Goal: Transaction & Acquisition: Purchase product/service

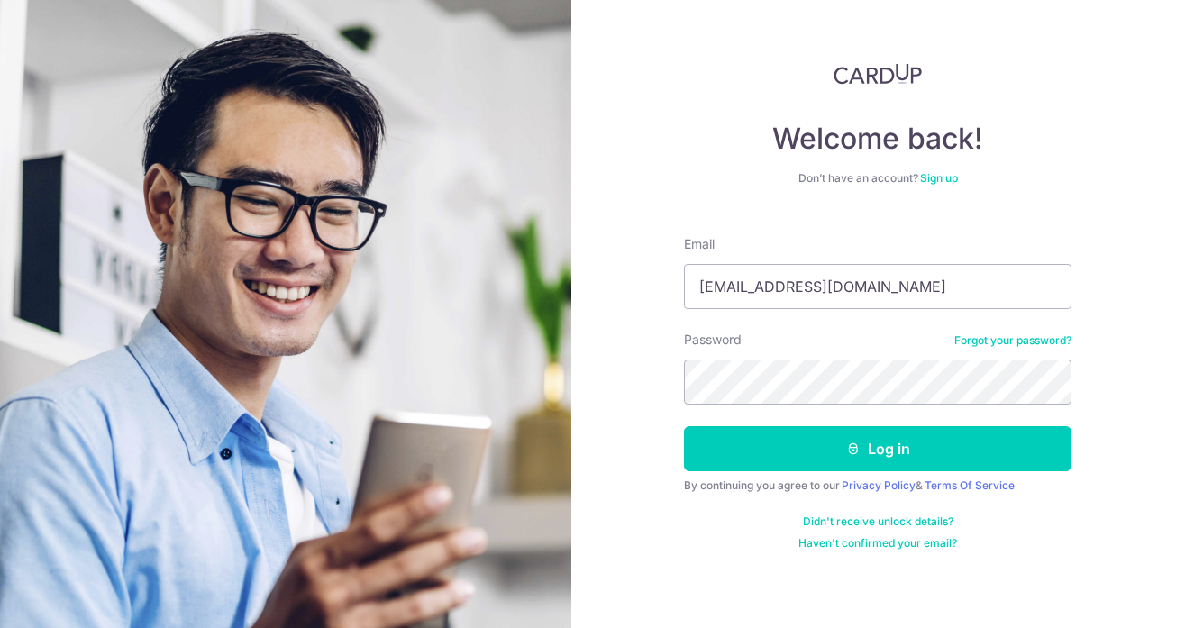
type input "rachmuilx@gmail.com"
click at [684, 426] on button "Log in" at bounding box center [878, 448] width 388 height 45
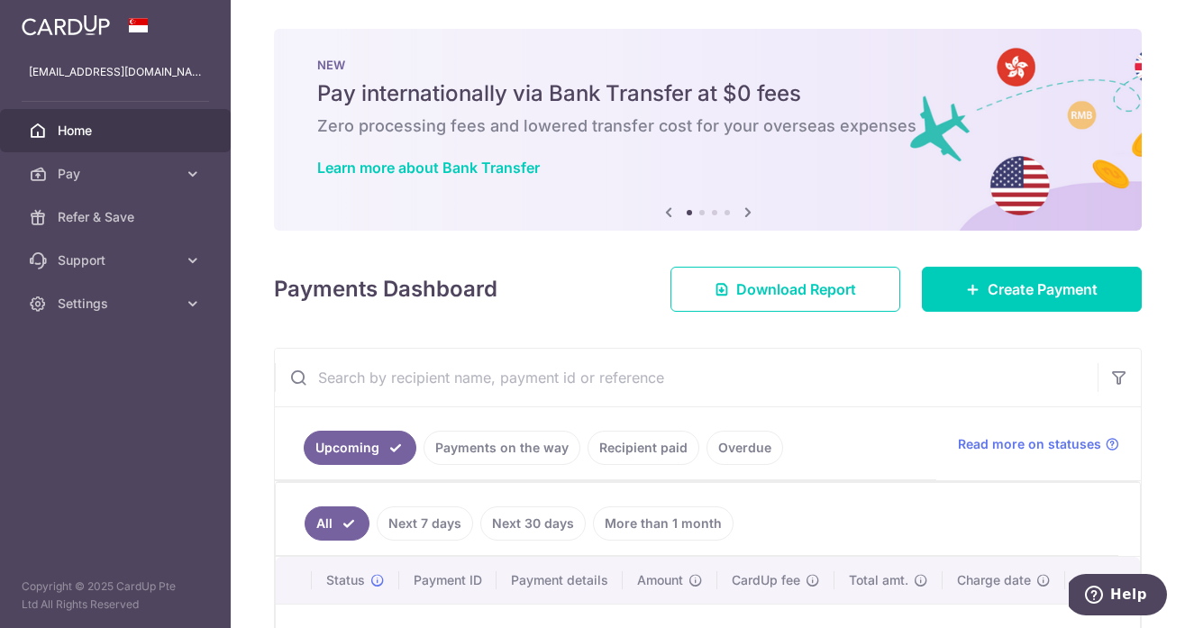
scroll to position [246, 0]
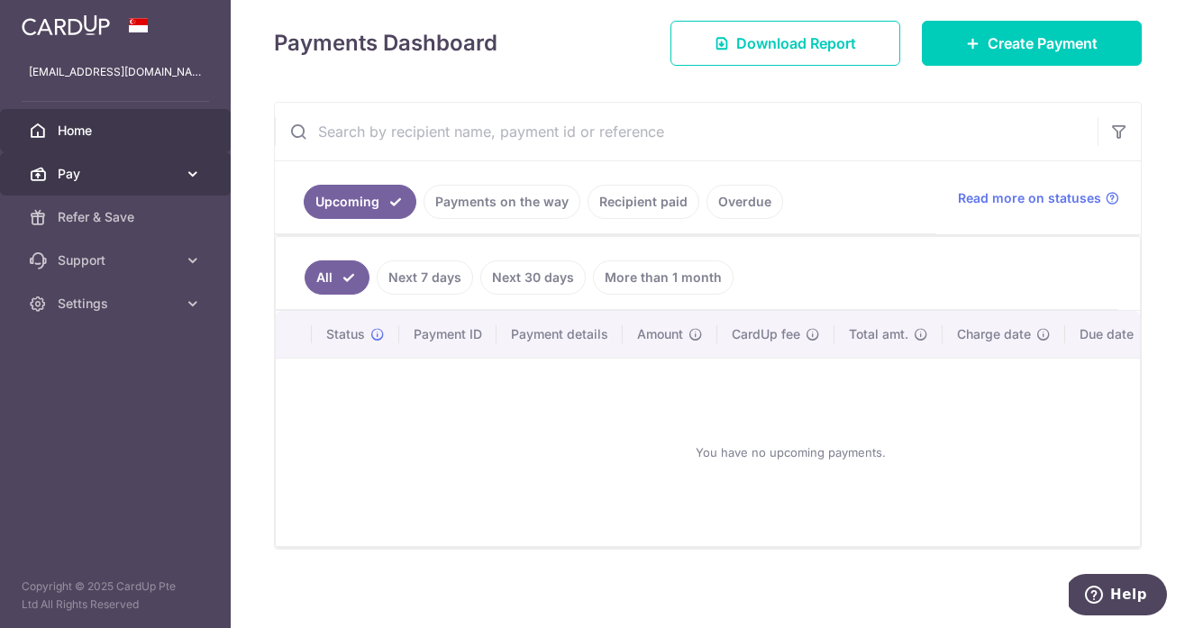
click at [153, 185] on link "Pay" at bounding box center [115, 173] width 231 height 43
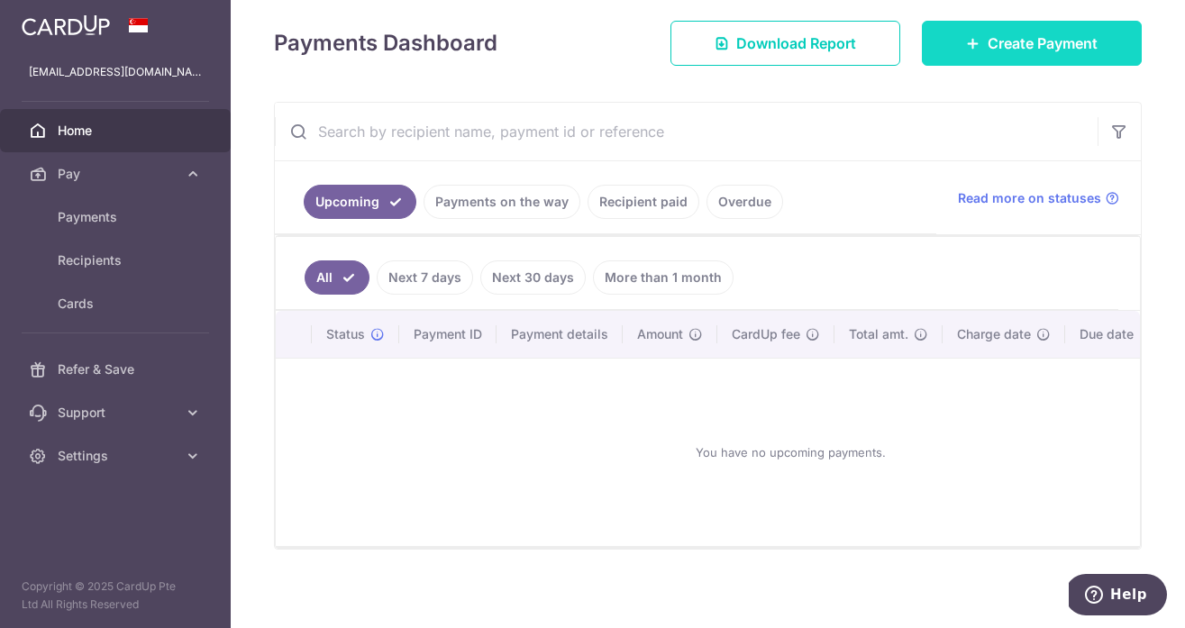
click at [1036, 54] on link "Create Payment" at bounding box center [1032, 43] width 220 height 45
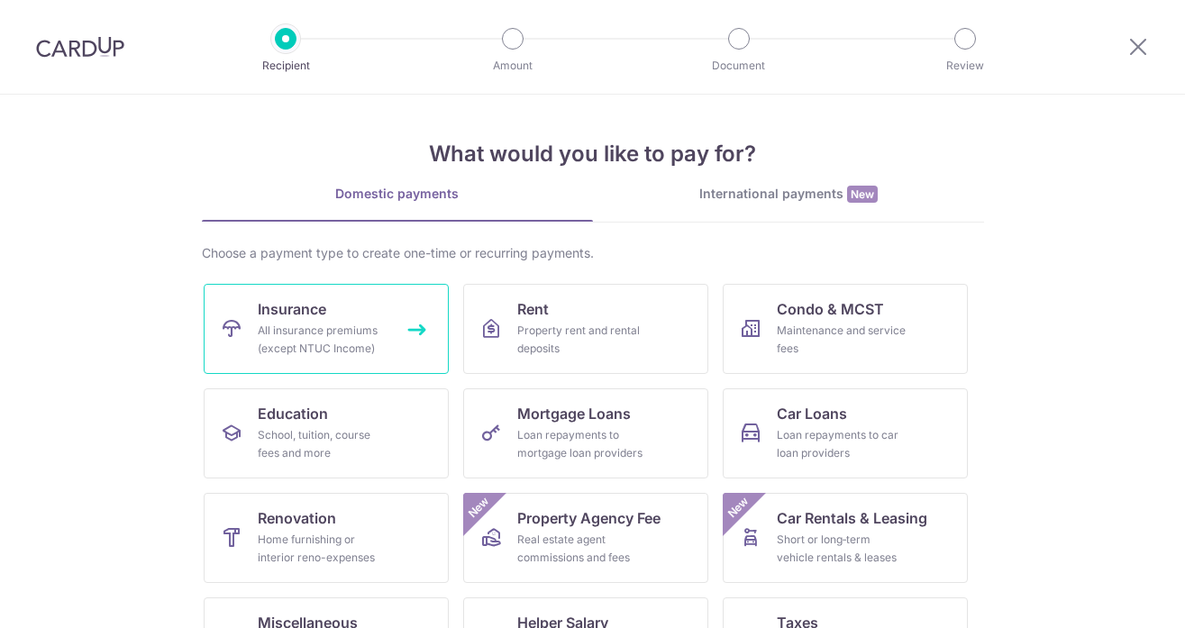
click at [361, 319] on link "Insurance All insurance premiums (except NTUC Income)" at bounding box center [326, 329] width 245 height 90
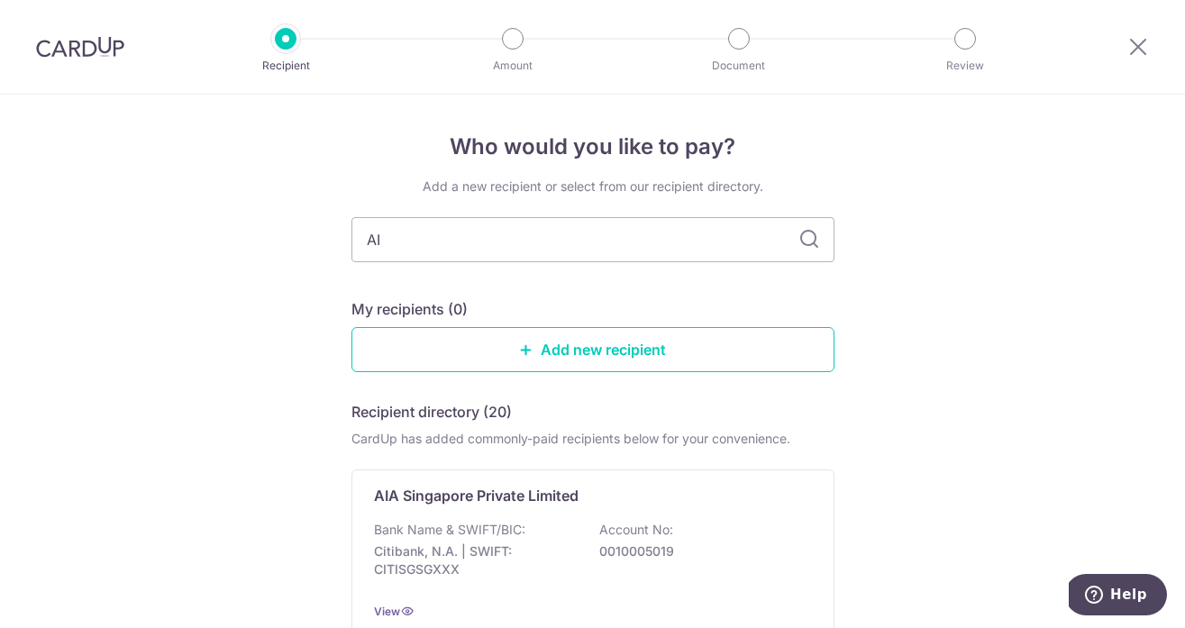
type input "AIA"
type input "A"
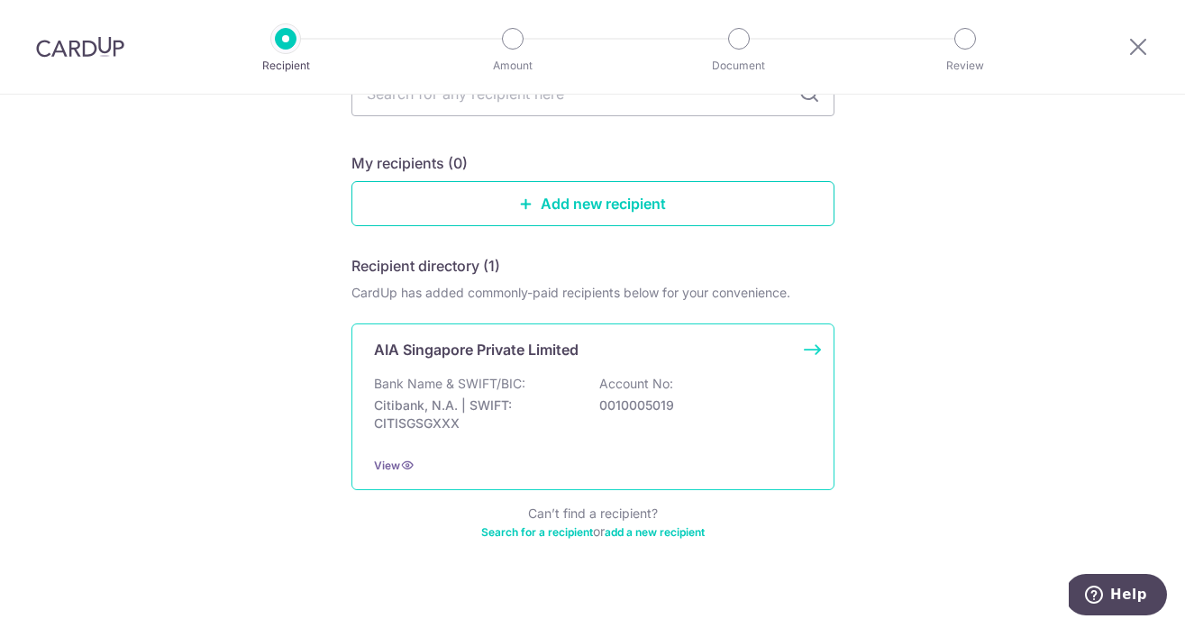
scroll to position [123, 0]
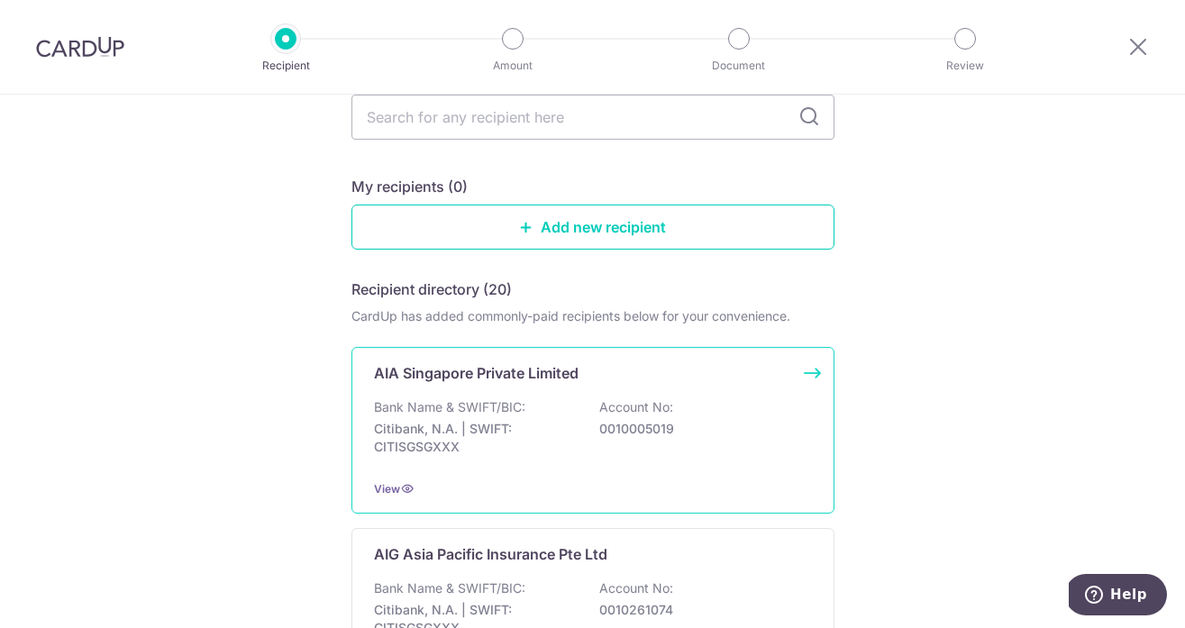
click at [567, 383] on p "AIA Singapore Private Limited" at bounding box center [476, 373] width 205 height 22
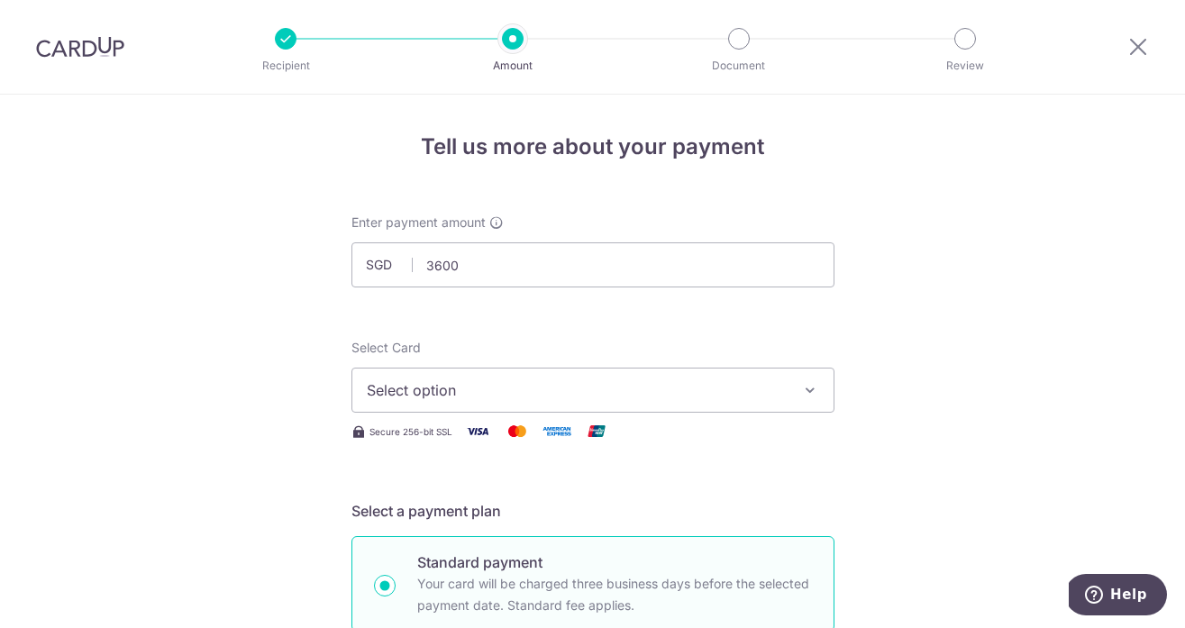
type input "3,600.00"
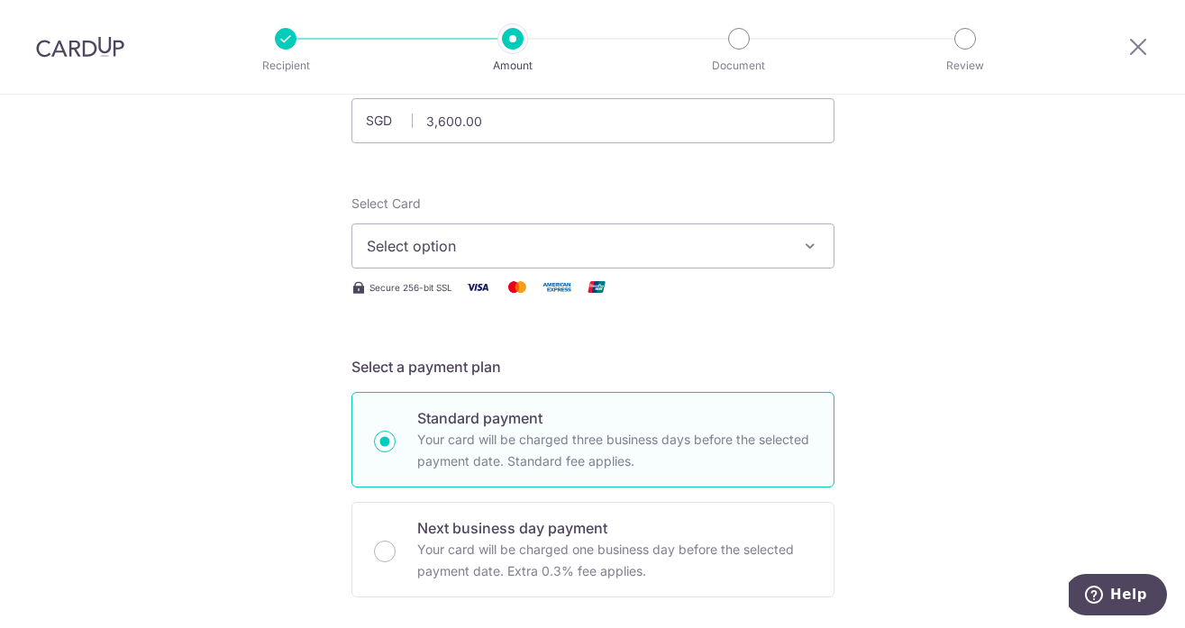
scroll to position [148, 0]
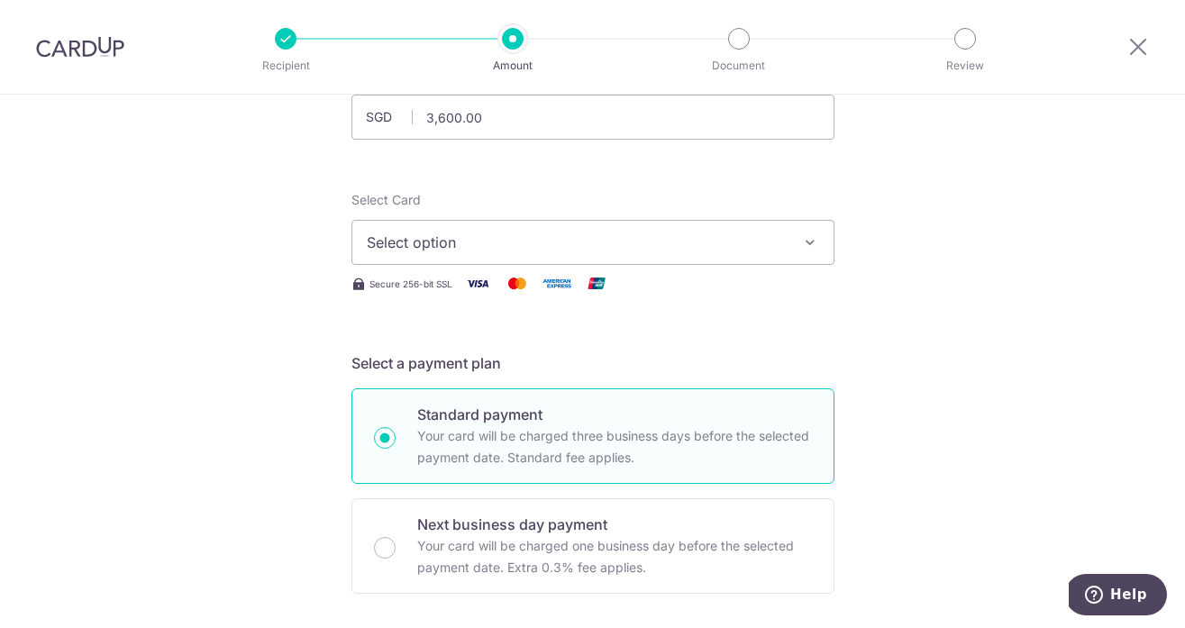
click at [784, 258] on button "Select option" at bounding box center [592, 242] width 483 height 45
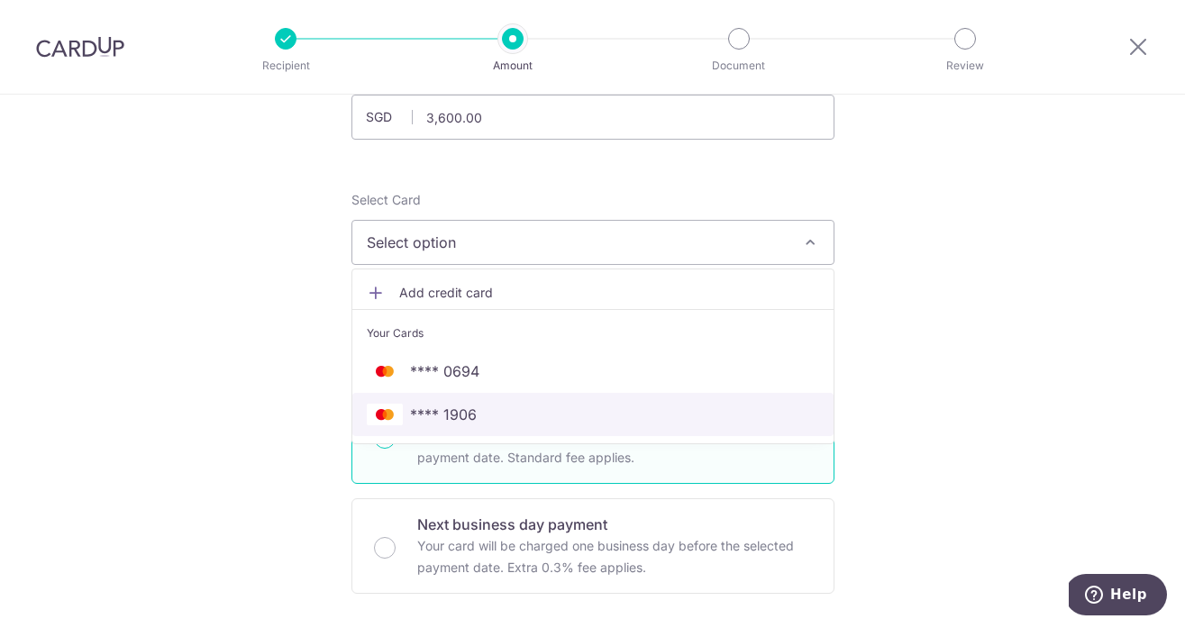
click at [687, 415] on span "**** 1906" at bounding box center [593, 415] width 452 height 22
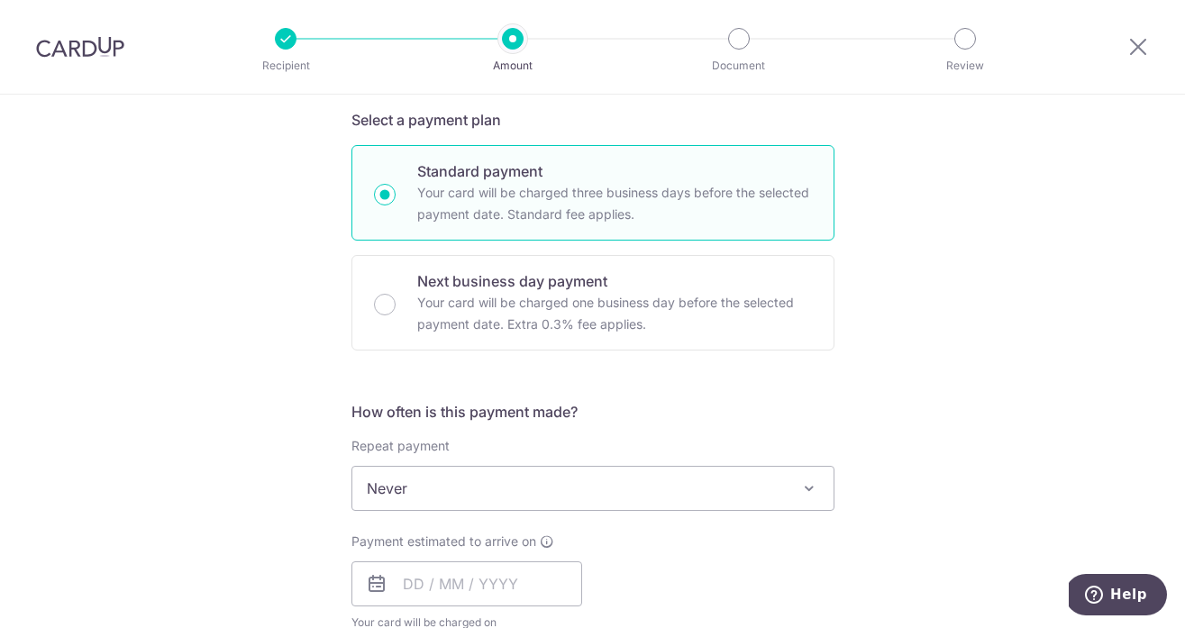
scroll to position [546, 0]
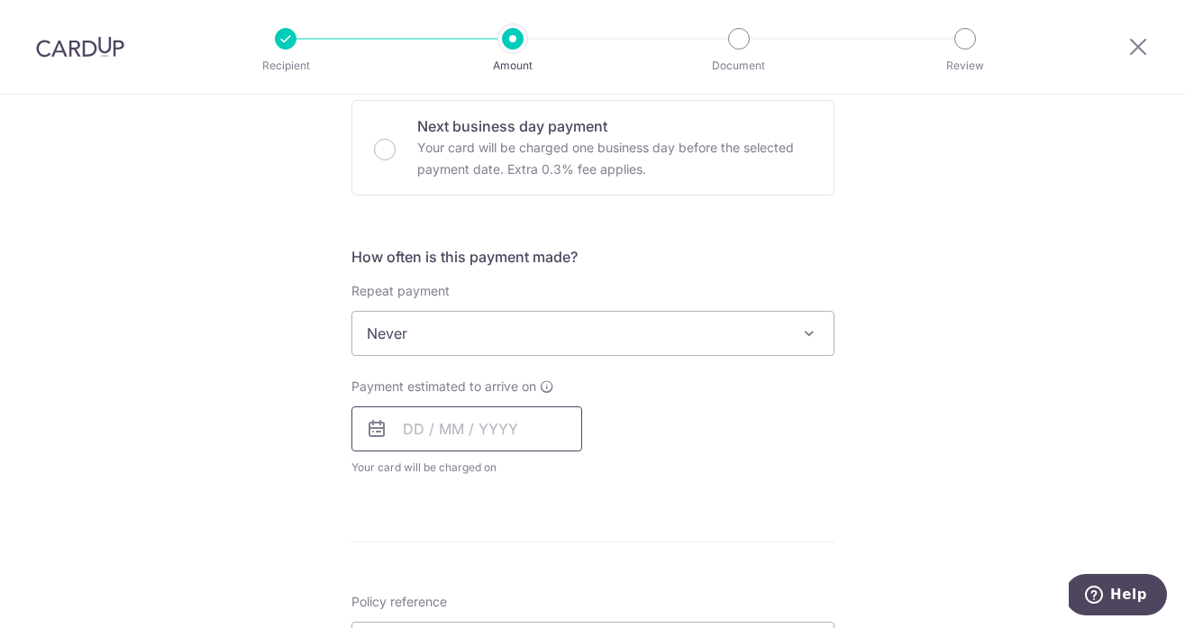
click at [509, 430] on input "text" at bounding box center [466, 428] width 231 height 45
click at [569, 558] on link "3" at bounding box center [568, 557] width 29 height 29
type input "[DATE]"
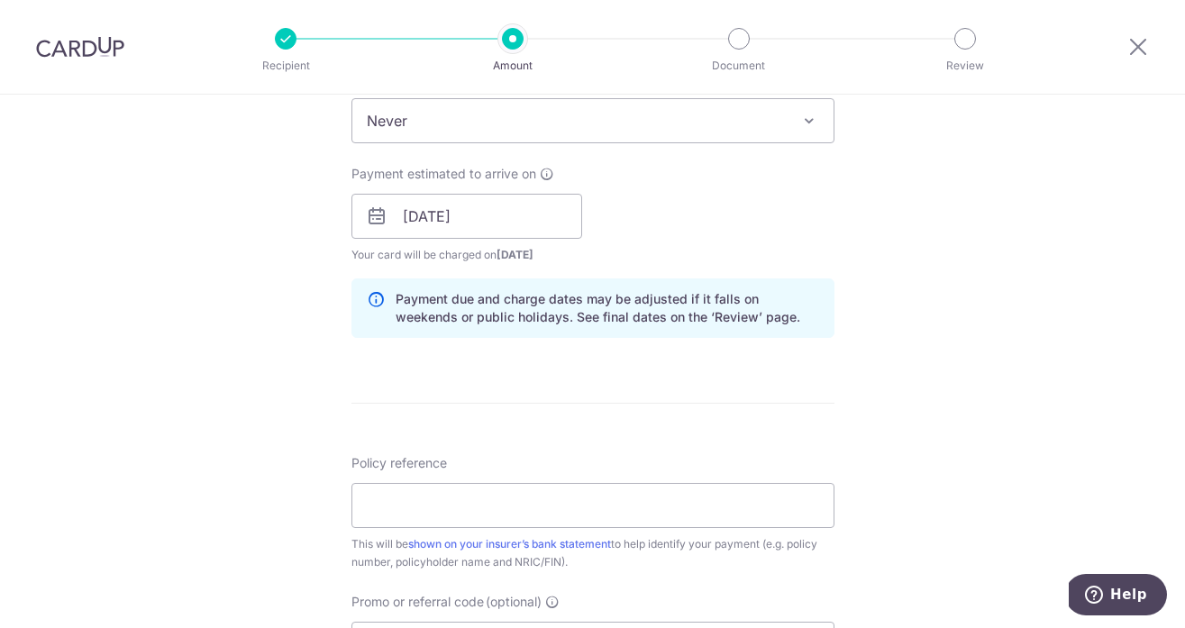
scroll to position [858, 0]
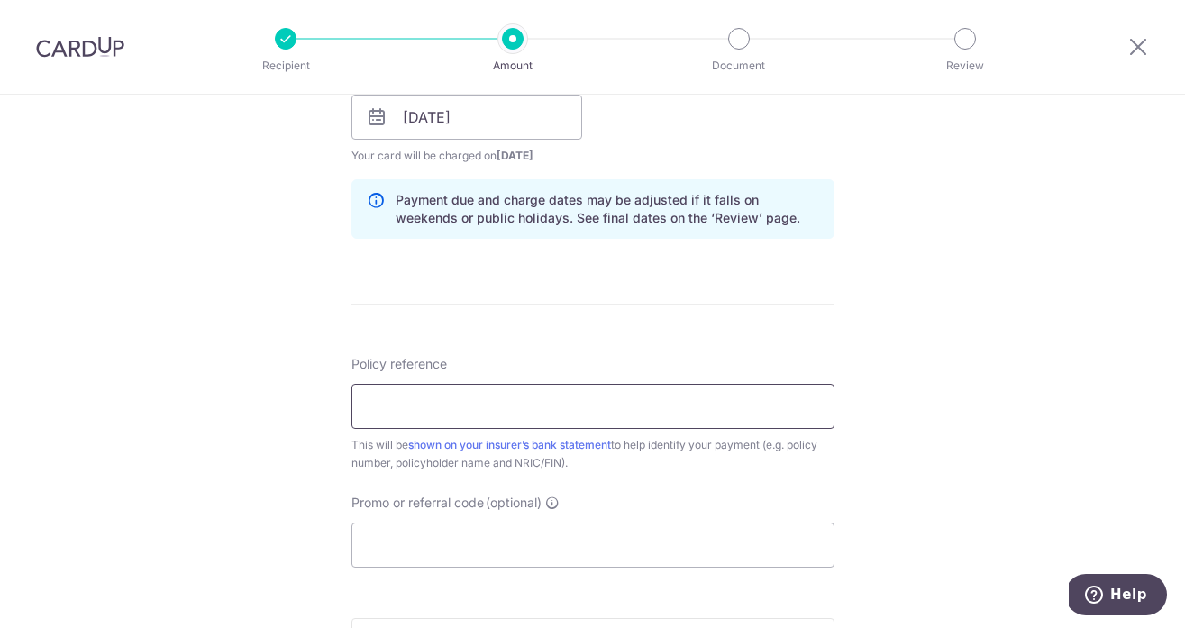
click at [655, 398] on input "Policy reference" at bounding box center [592, 406] width 483 height 45
type input "U125045364"
click at [497, 531] on input "Promo or referral code (optional)" at bounding box center [592, 545] width 483 height 45
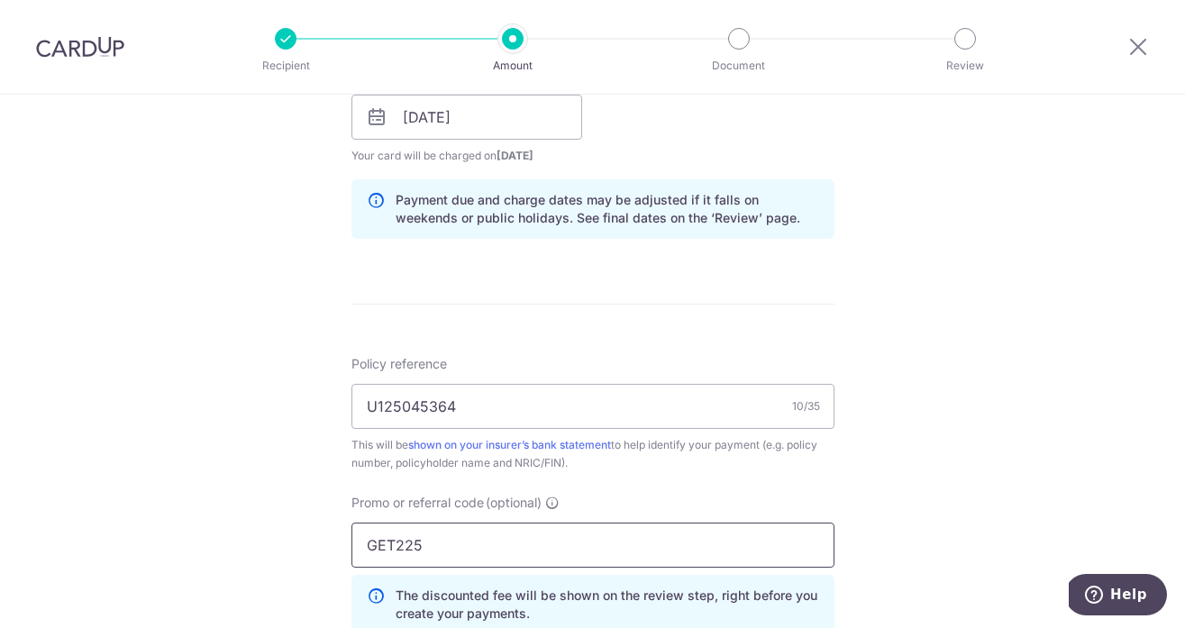
type input "GET225"
click at [890, 523] on div "Tell us more about your payment Enter payment amount SGD 3,600.00 3600.00 Selec…" at bounding box center [592, 129] width 1185 height 1785
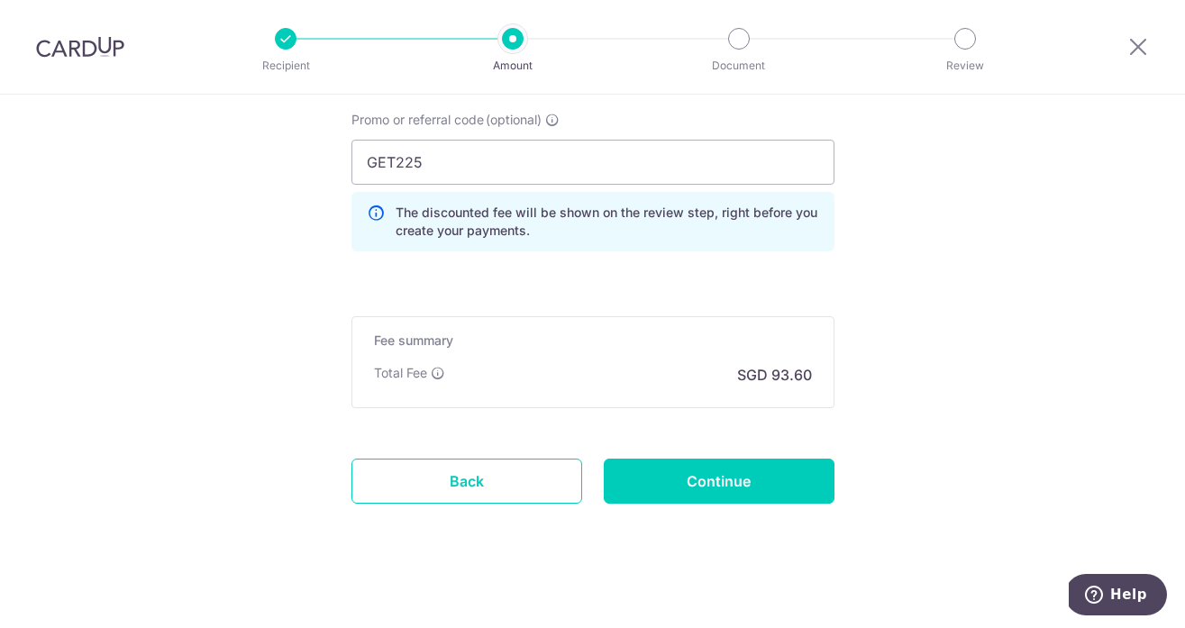
scroll to position [1252, 0]
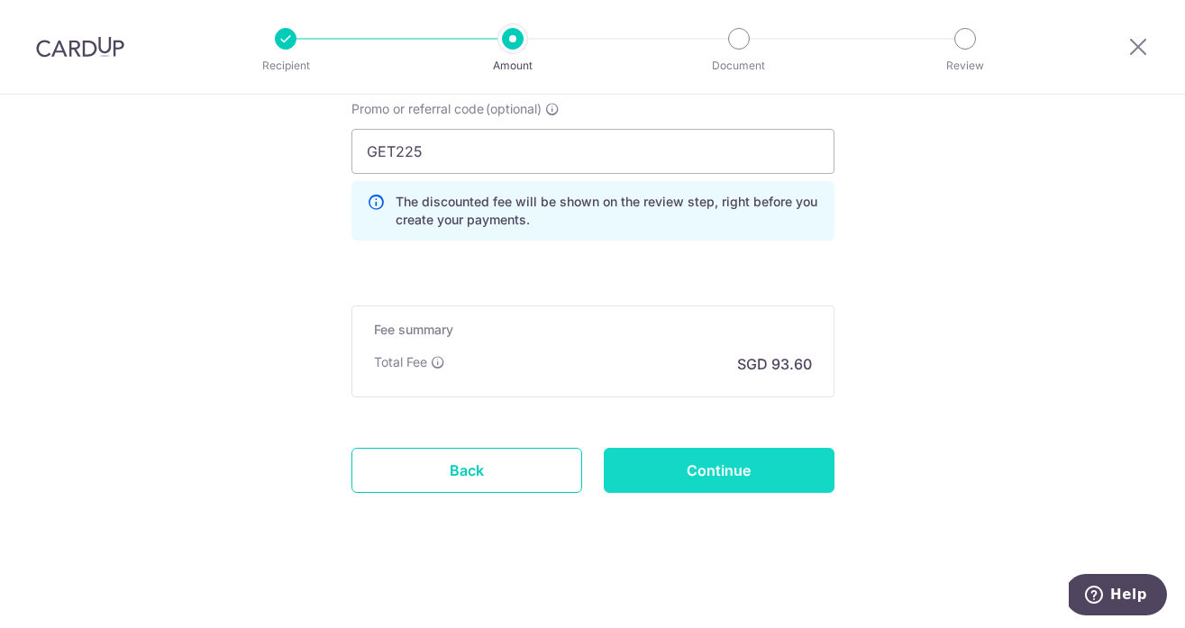
click at [675, 467] on input "Continue" at bounding box center [719, 470] width 231 height 45
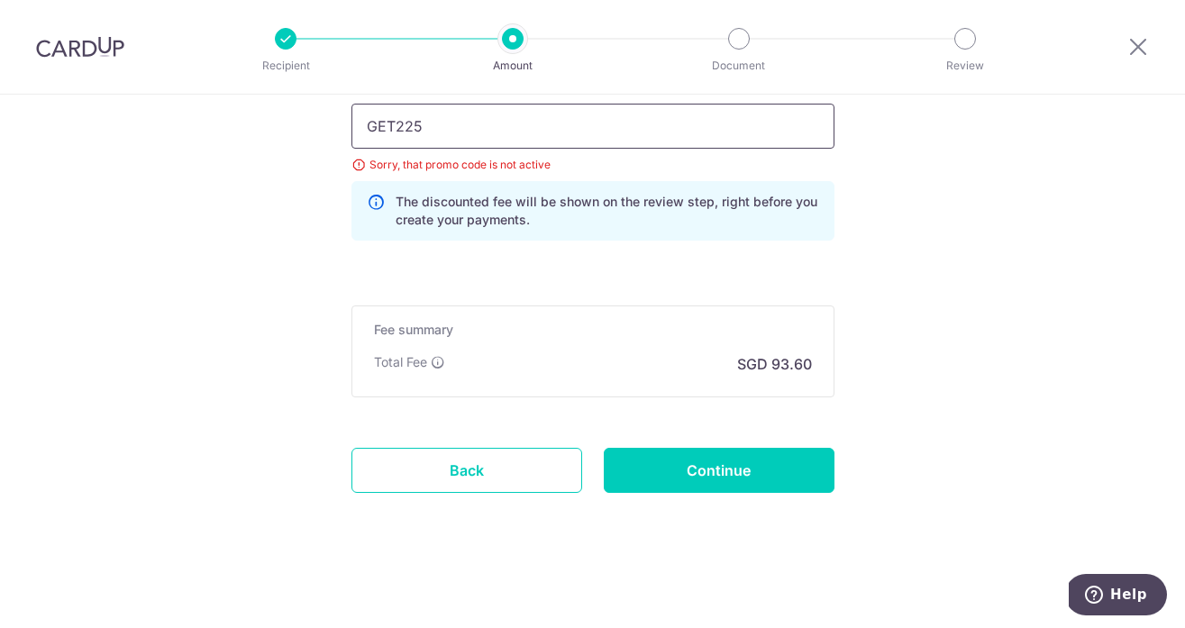
drag, startPoint x: 398, startPoint y: 131, endPoint x: 277, endPoint y: 135, distance: 121.8
click at [377, 137] on input "GET225" at bounding box center [592, 126] width 483 height 45
drag, startPoint x: 394, startPoint y: 132, endPoint x: 340, endPoint y: 132, distance: 54.1
click at [341, 132] on div "Promo or referral code (optional) GET225 Sorry, that promo code is not active T…" at bounding box center [593, 165] width 505 height 180
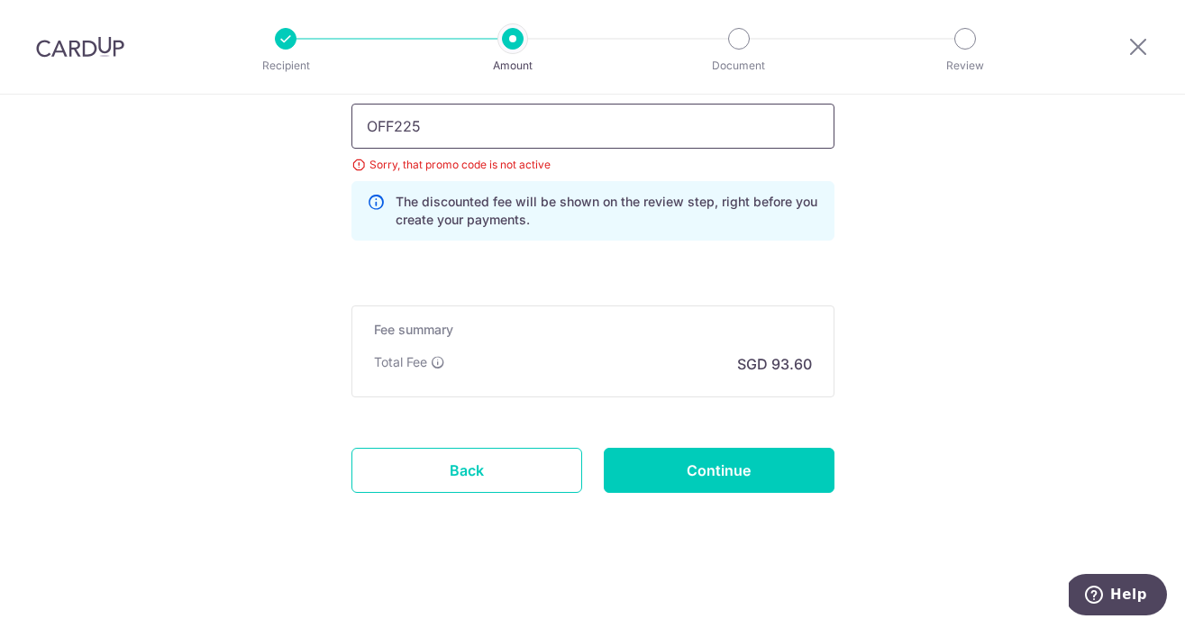
type input "OFF225"
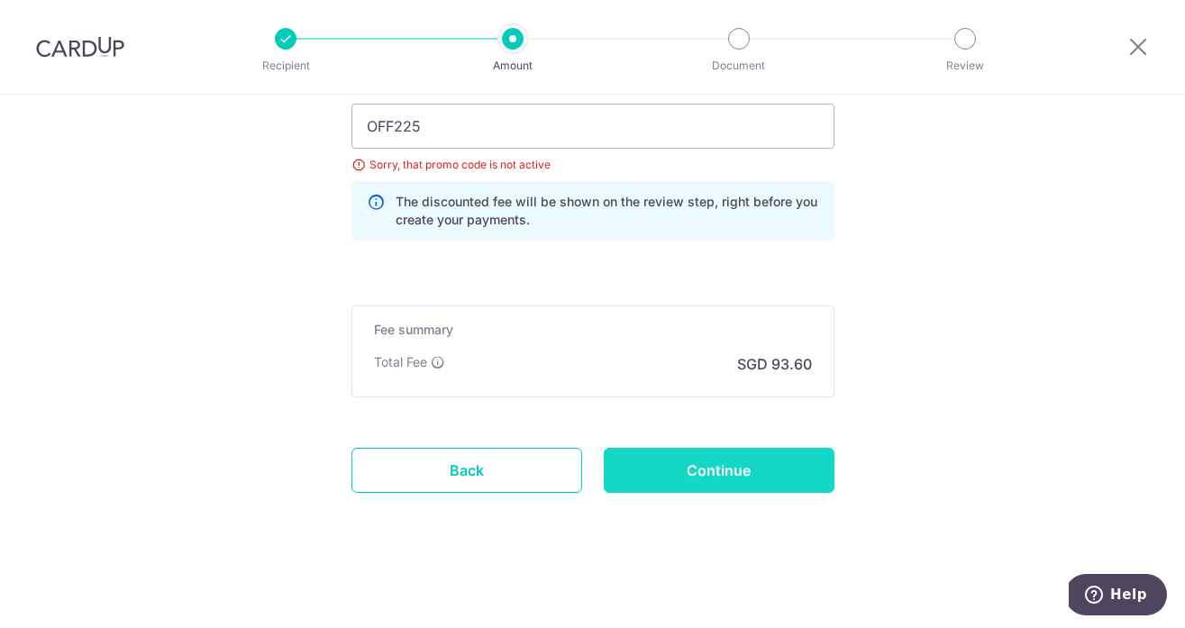
click at [769, 477] on input "Continue" at bounding box center [719, 470] width 231 height 45
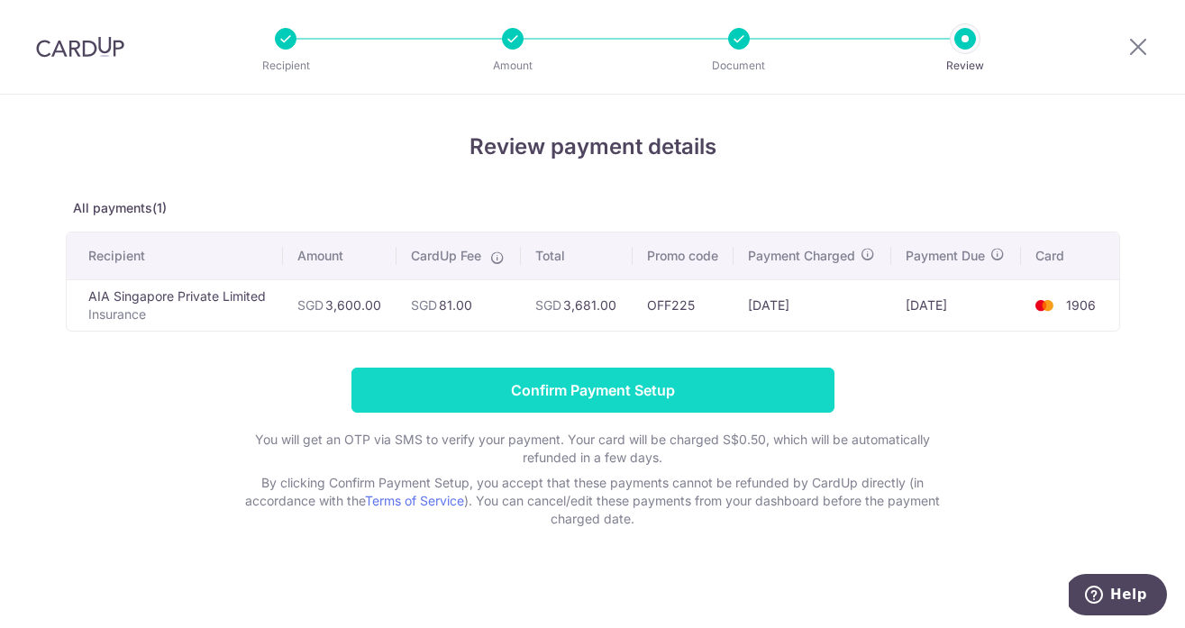
click at [614, 383] on input "Confirm Payment Setup" at bounding box center [592, 390] width 483 height 45
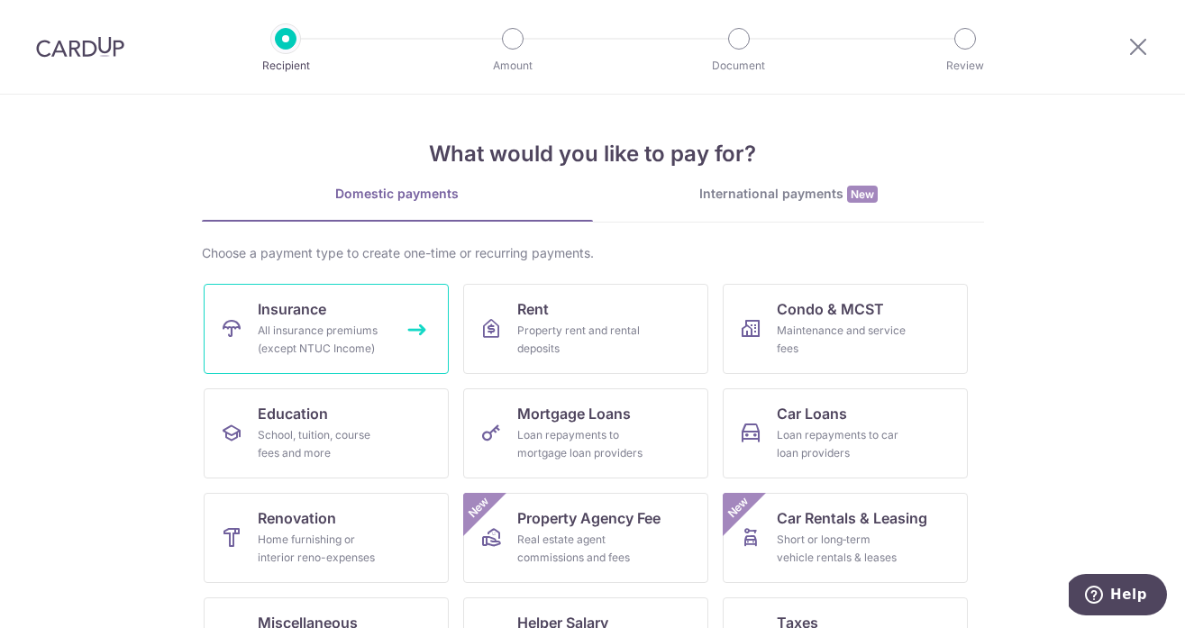
click at [337, 331] on div "All insurance premiums (except NTUC Income)" at bounding box center [323, 340] width 130 height 36
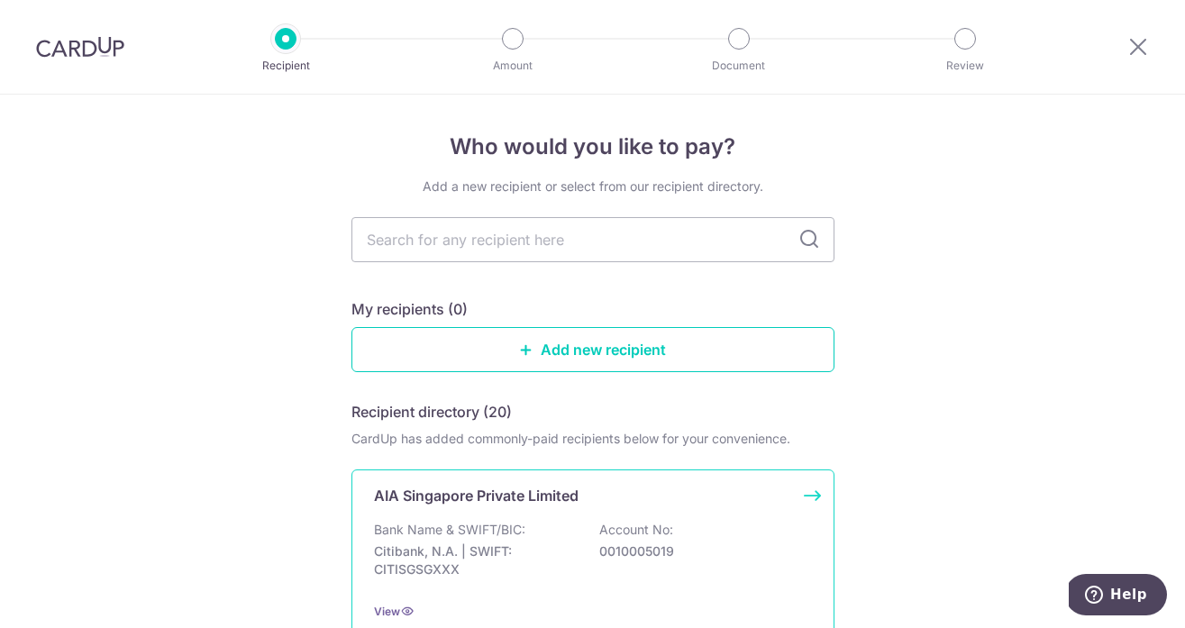
click at [518, 527] on p "Bank Name & SWIFT/BIC:" at bounding box center [449, 530] width 151 height 18
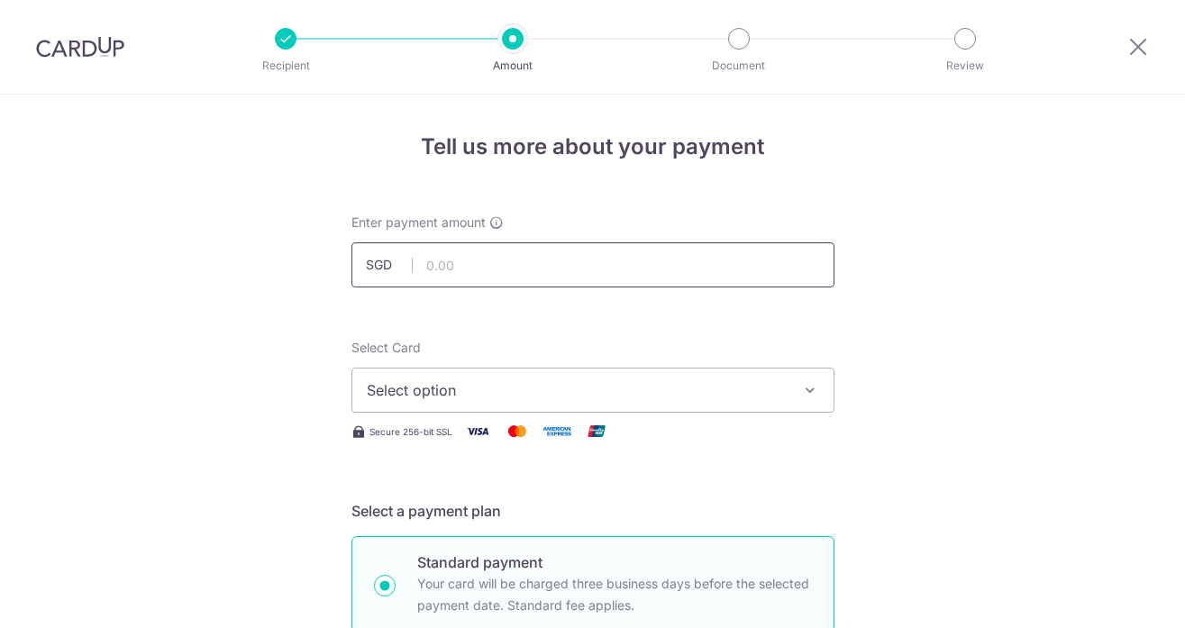
click at [545, 254] on input "text" at bounding box center [592, 264] width 483 height 45
click at [542, 396] on span "Select option" at bounding box center [577, 390] width 420 height 22
type input "2,369.00"
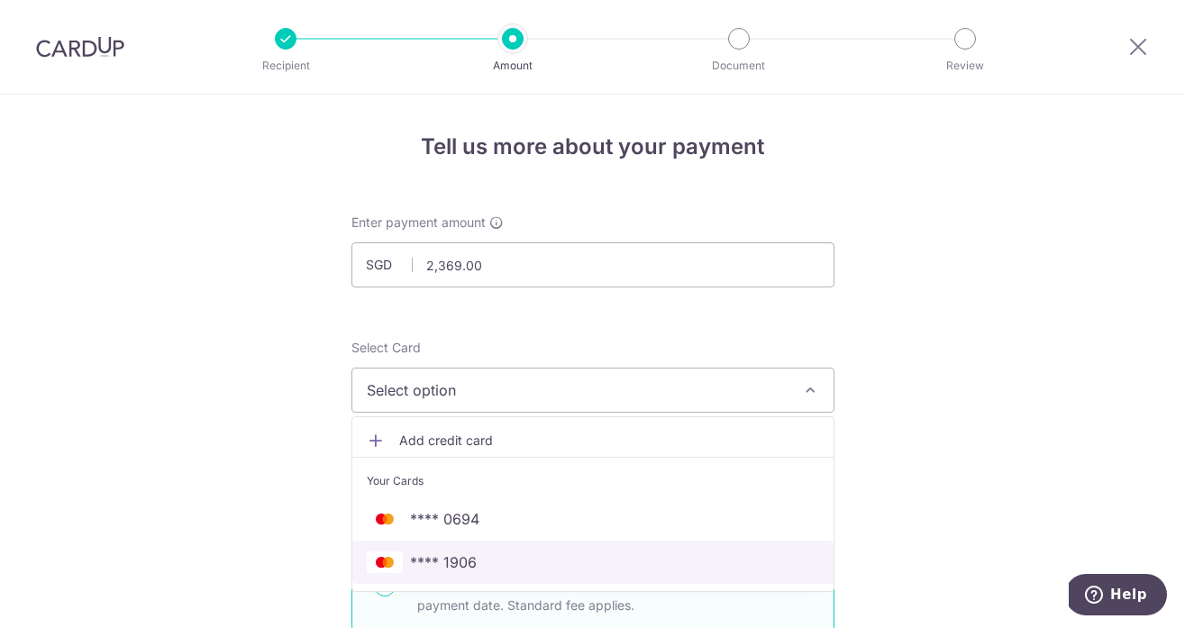
click at [520, 559] on span "**** 1906" at bounding box center [593, 563] width 452 height 22
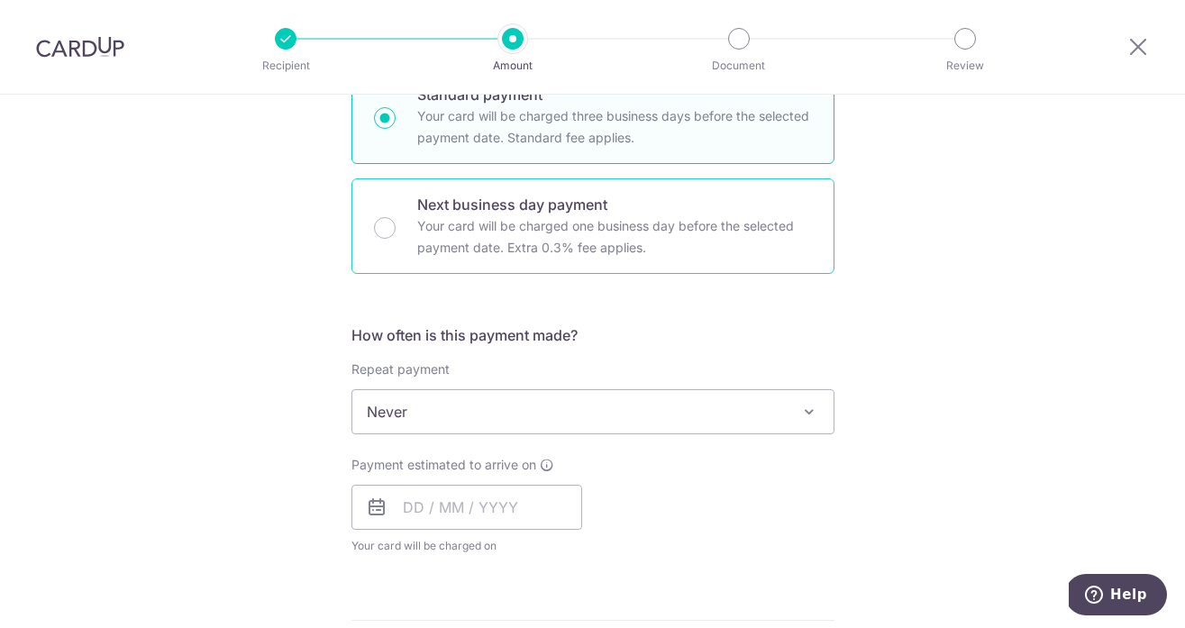
scroll to position [506, 0]
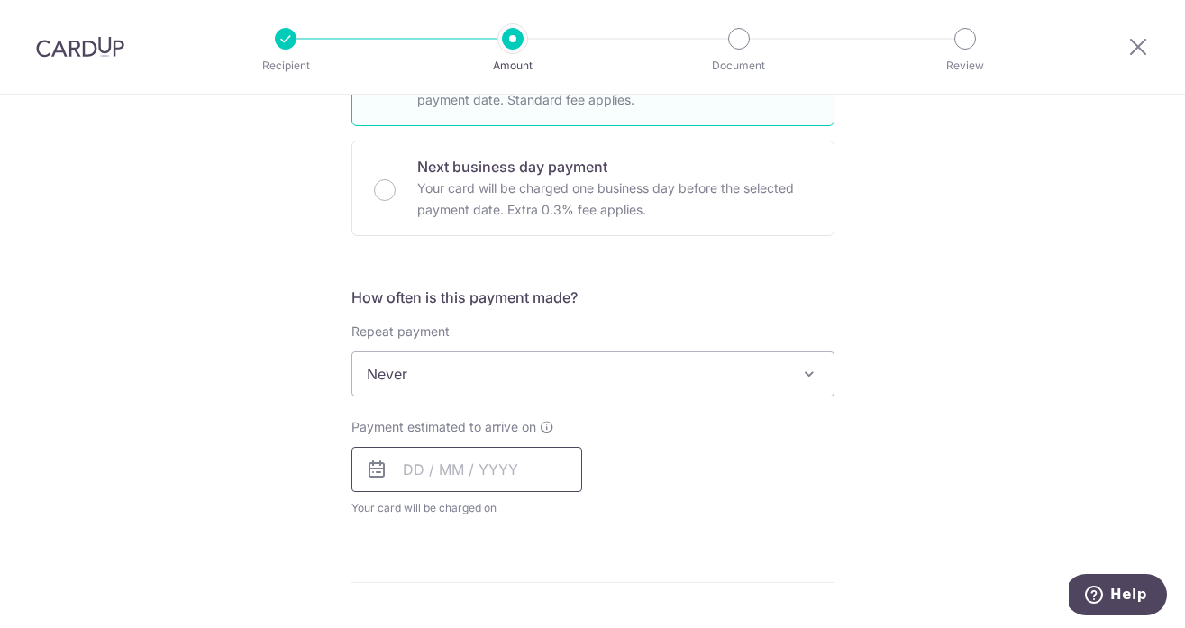
click at [497, 461] on input "text" at bounding box center [466, 469] width 231 height 45
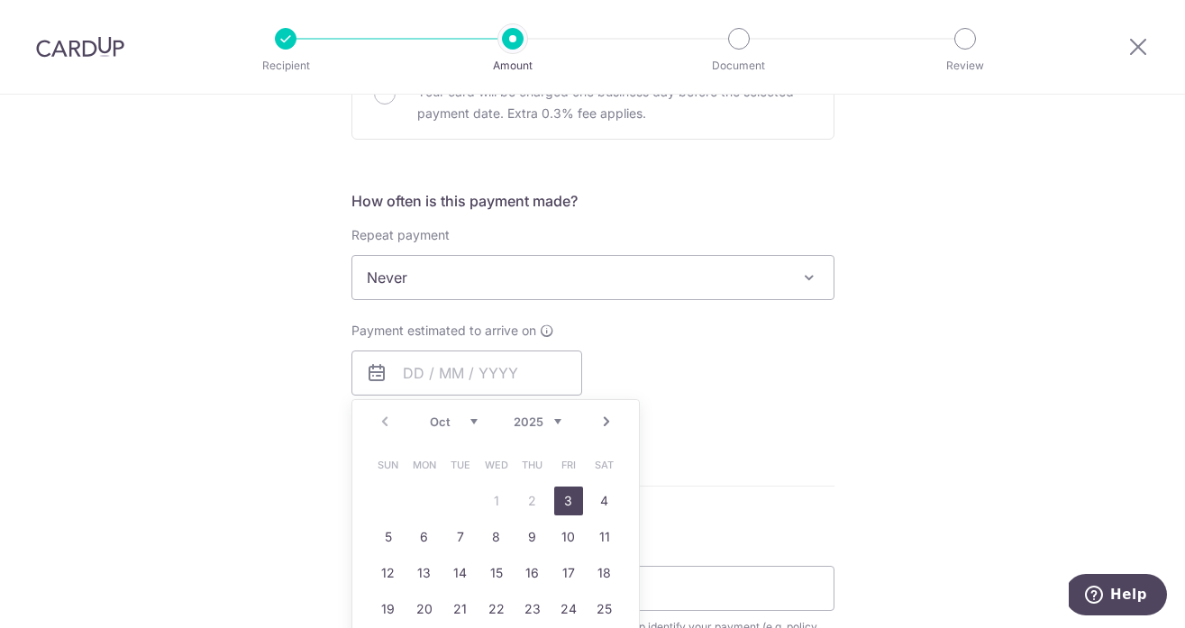
click at [561, 506] on link "3" at bounding box center [568, 501] width 29 height 29
type input "03/10/2025"
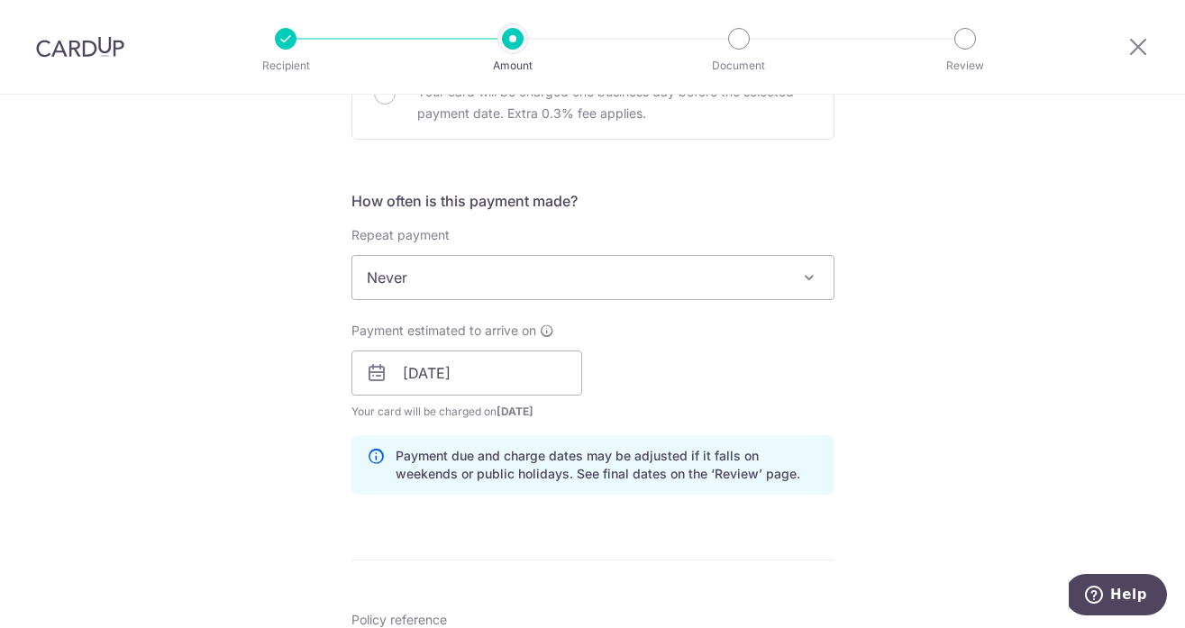
click at [935, 360] on div "Tell us more about your payment Enter payment amount SGD 2,369.00 2369.00 Selec…" at bounding box center [592, 345] width 1185 height 1704
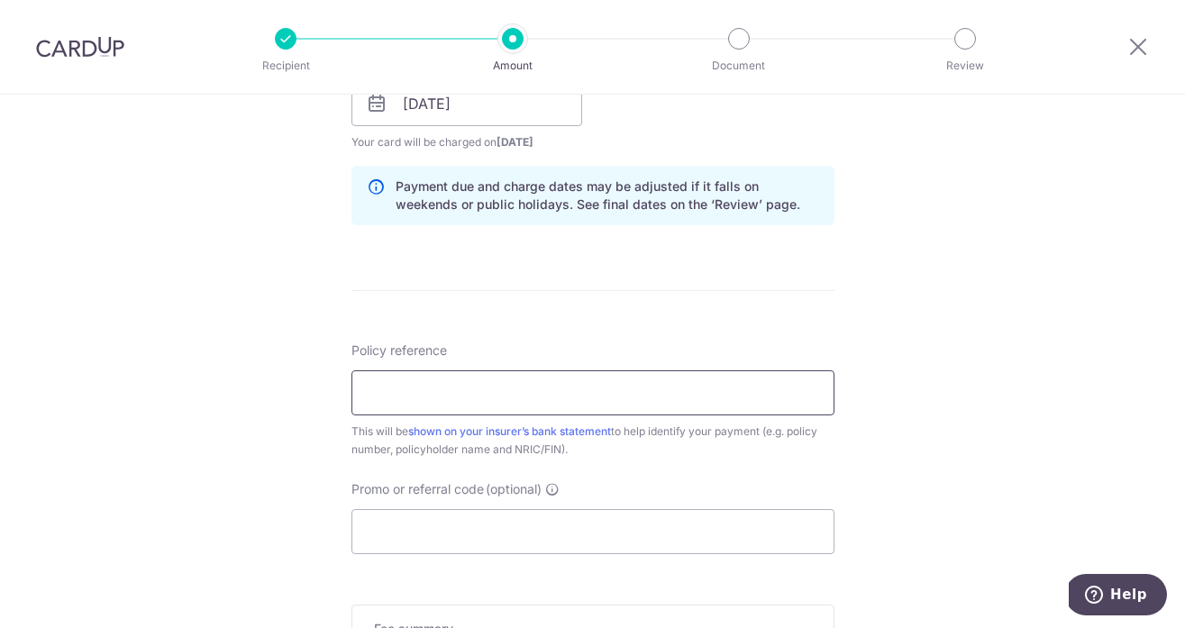
click at [763, 402] on input "Policy reference" at bounding box center [592, 392] width 483 height 45
type input "U125045351"
click at [731, 516] on input "Promo or referral code (optional)" at bounding box center [592, 531] width 483 height 45
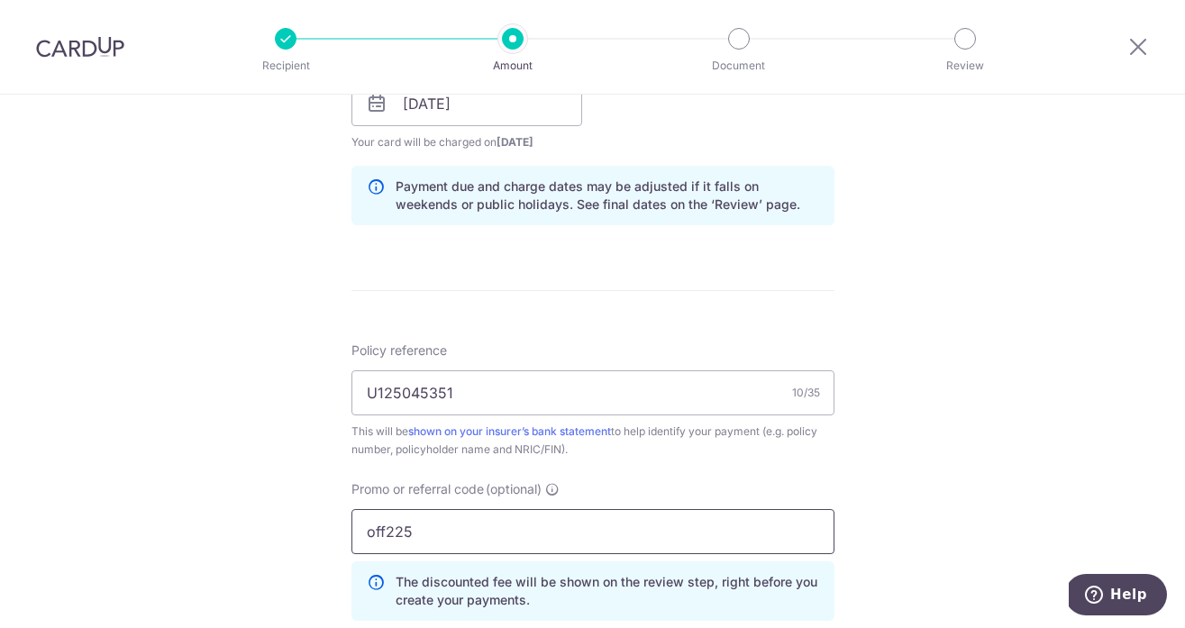
type input "off225"
click at [1071, 514] on div "Tell us more about your payment Enter payment amount SGD 2,369.00 2369.00 Selec…" at bounding box center [592, 115] width 1185 height 1785
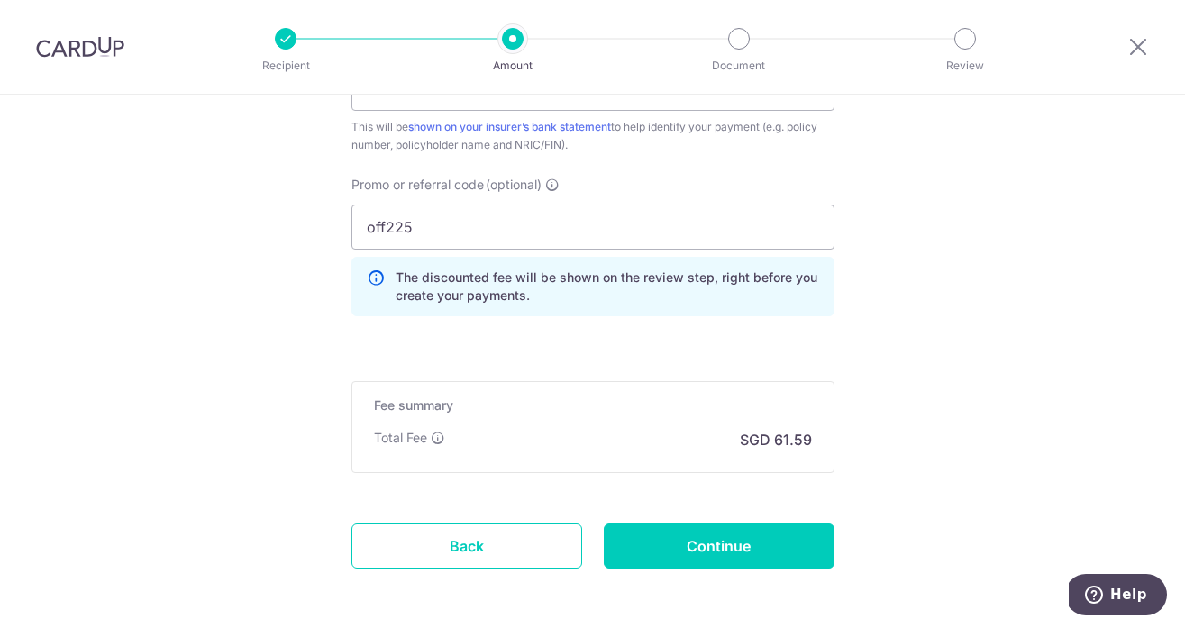
scroll to position [1252, 0]
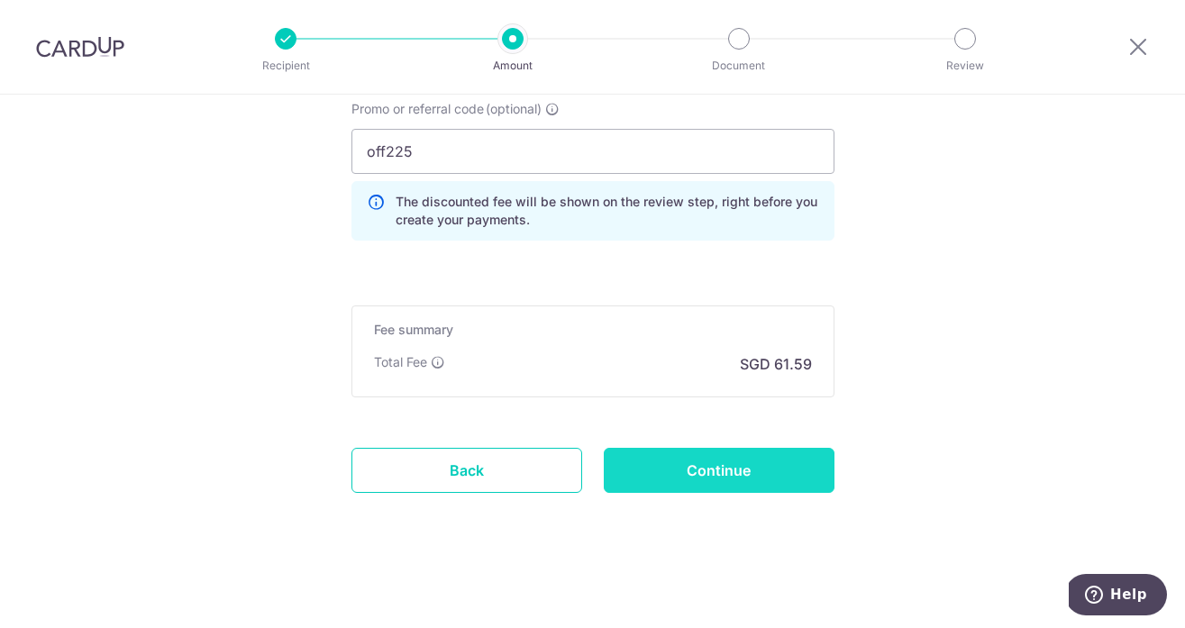
click at [756, 466] on input "Continue" at bounding box center [719, 470] width 231 height 45
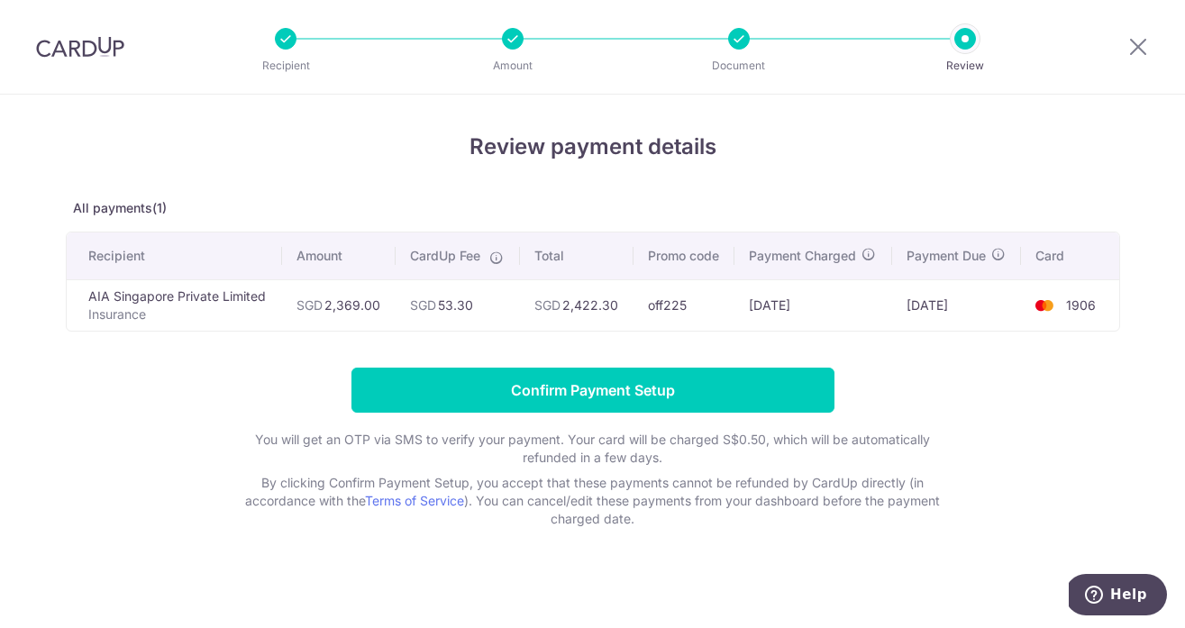
click at [707, 415] on form "Confirm Payment Setup You will get an OTP via SMS to verify your payment. Your …" at bounding box center [593, 448] width 1054 height 160
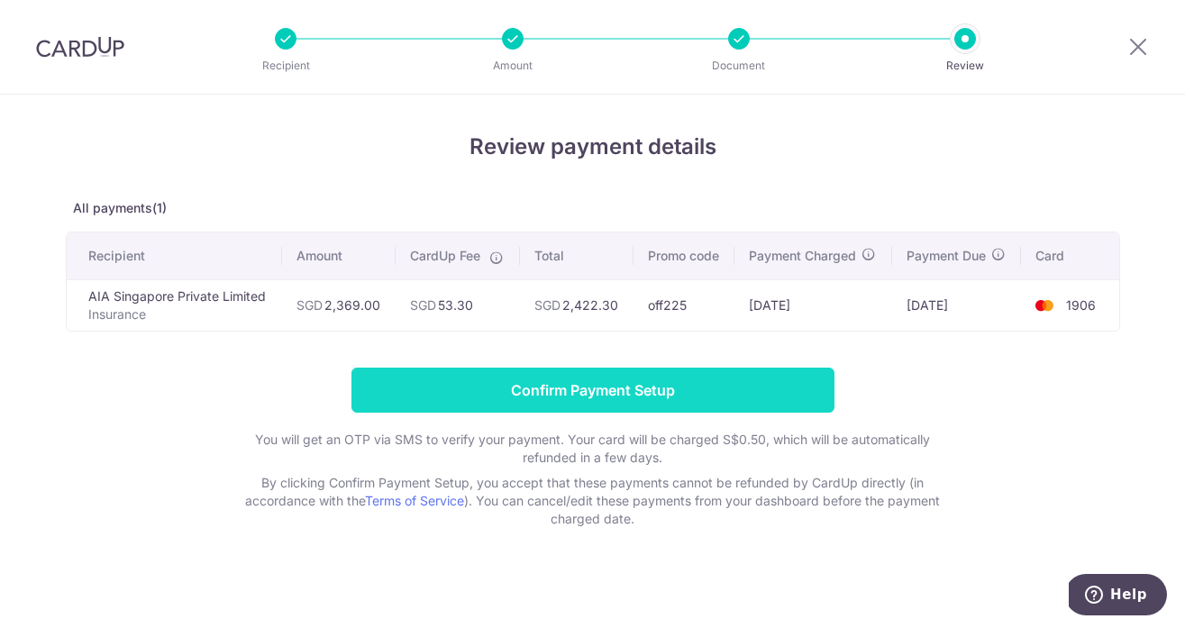
click at [690, 386] on input "Confirm Payment Setup" at bounding box center [592, 390] width 483 height 45
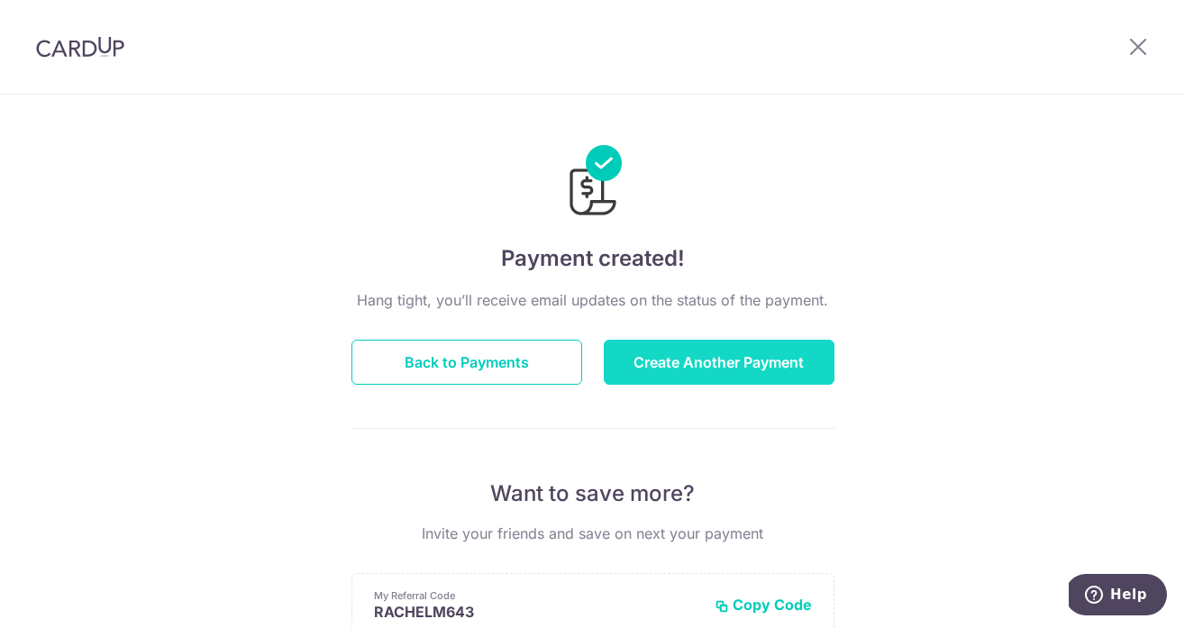
click at [696, 355] on button "Create Another Payment" at bounding box center [719, 362] width 231 height 45
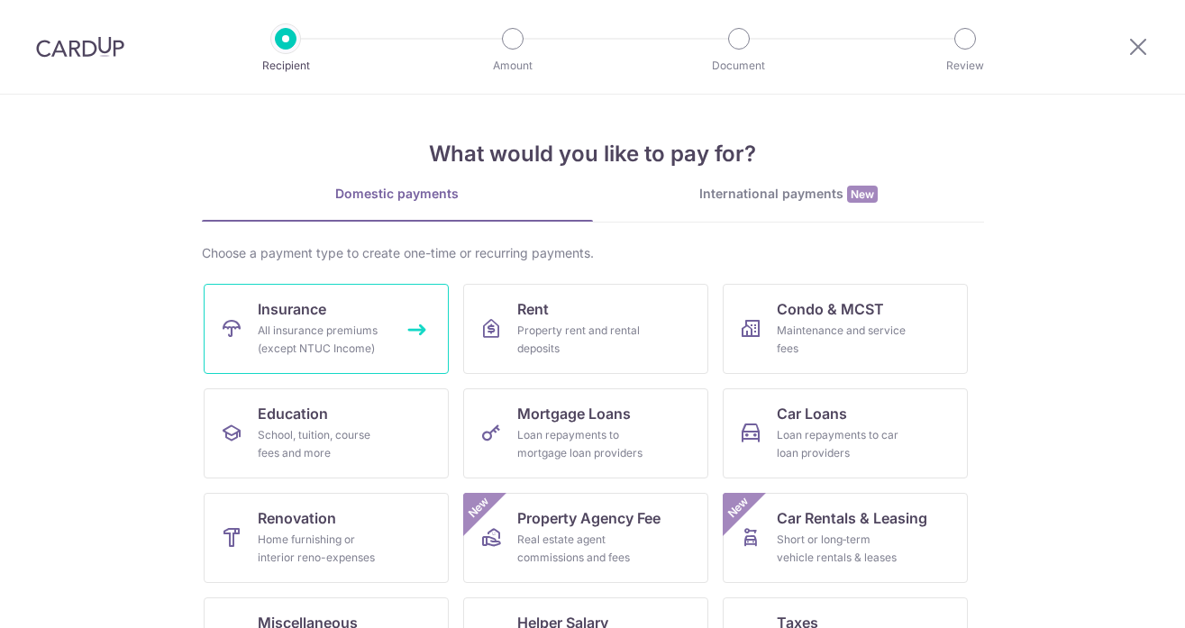
click at [342, 349] on div "All insurance premiums (except NTUC Income)" at bounding box center [323, 340] width 130 height 36
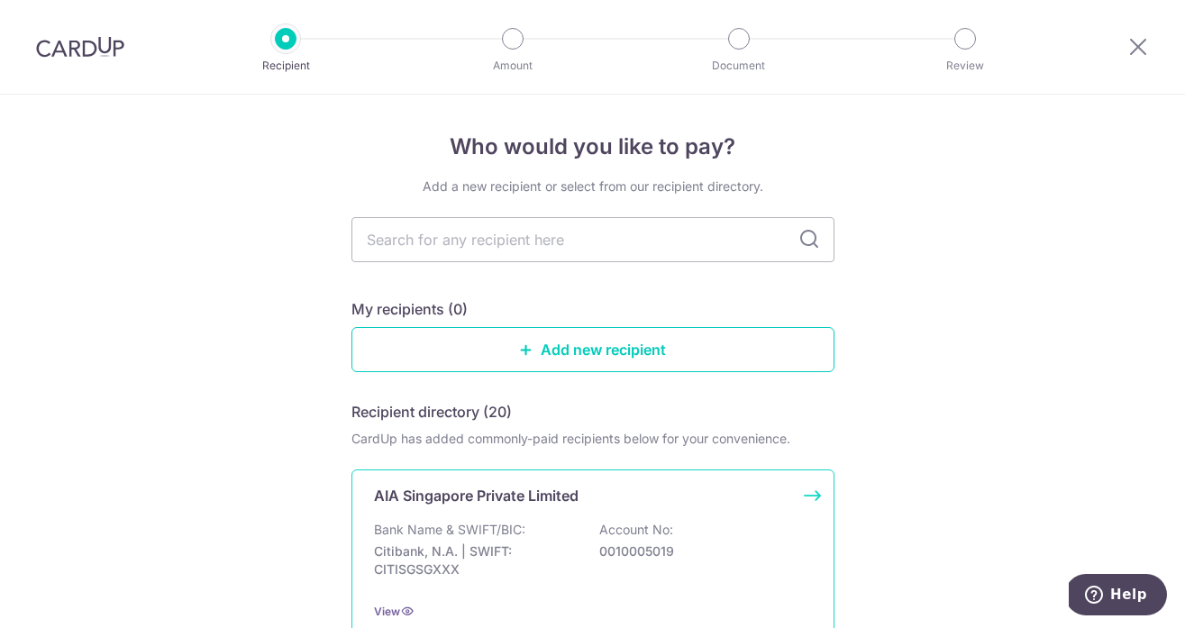
click at [529, 509] on div "AIA Singapore Private Limited Bank Name & SWIFT/BIC: Citibank, N.A. | SWIFT: CI…" at bounding box center [592, 553] width 483 height 167
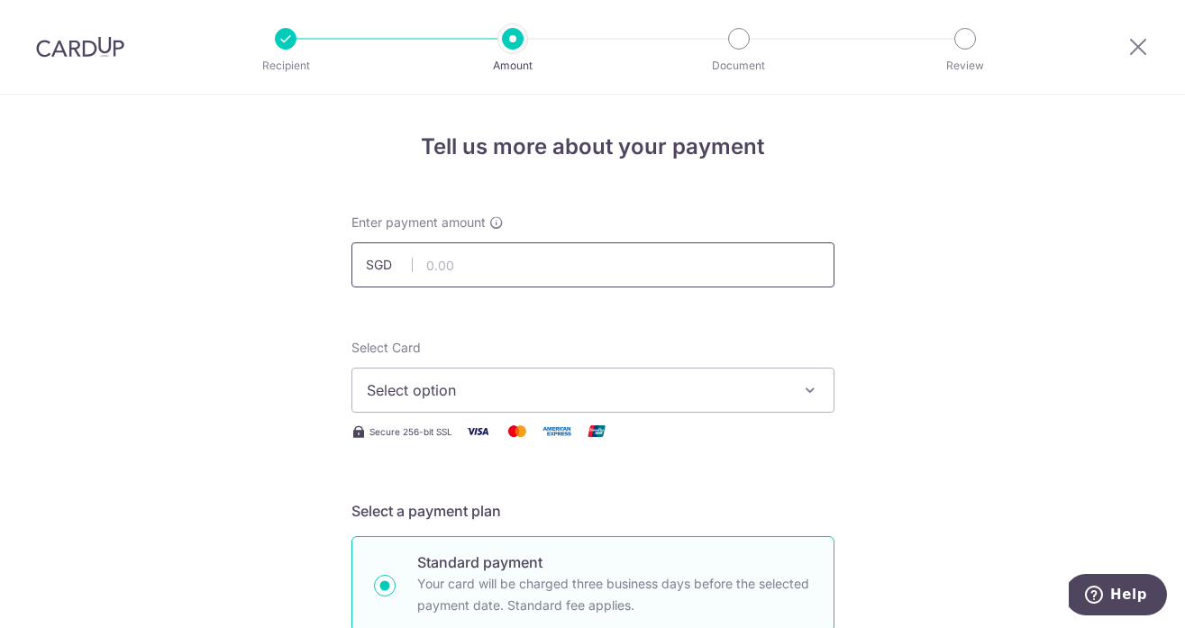
click at [546, 246] on input "text" at bounding box center [592, 264] width 483 height 45
type input "474.70"
click at [516, 383] on span "Select option" at bounding box center [577, 390] width 420 height 22
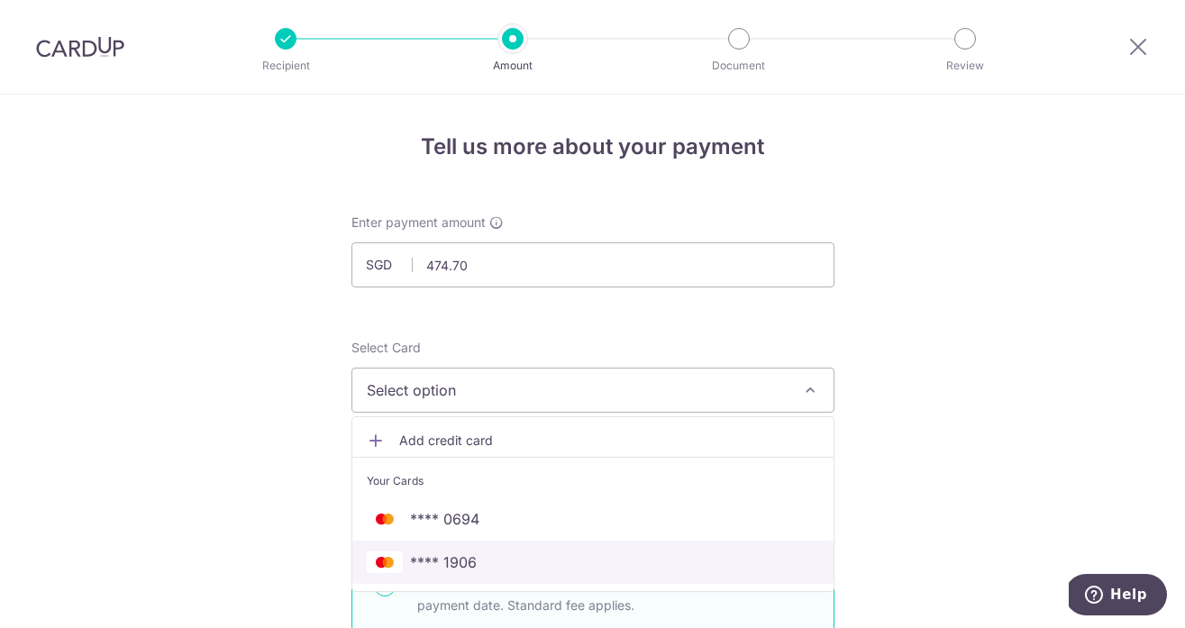
click at [512, 558] on span "**** 1906" at bounding box center [593, 563] width 452 height 22
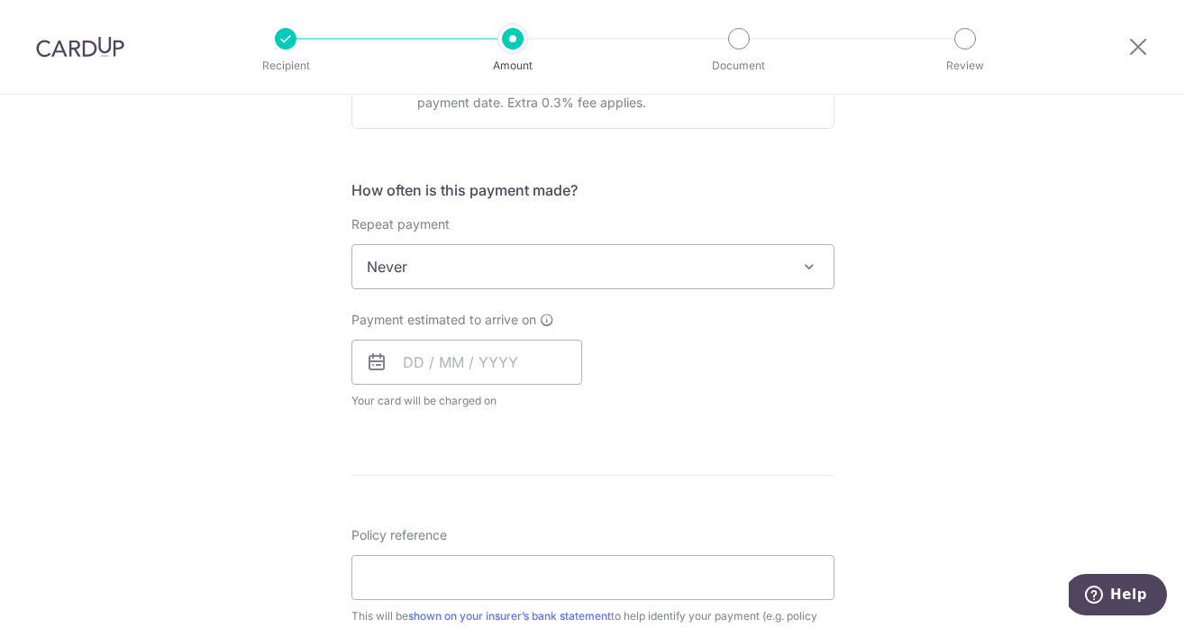
scroll to position [614, 0]
click at [509, 358] on input "text" at bounding box center [466, 361] width 231 height 45
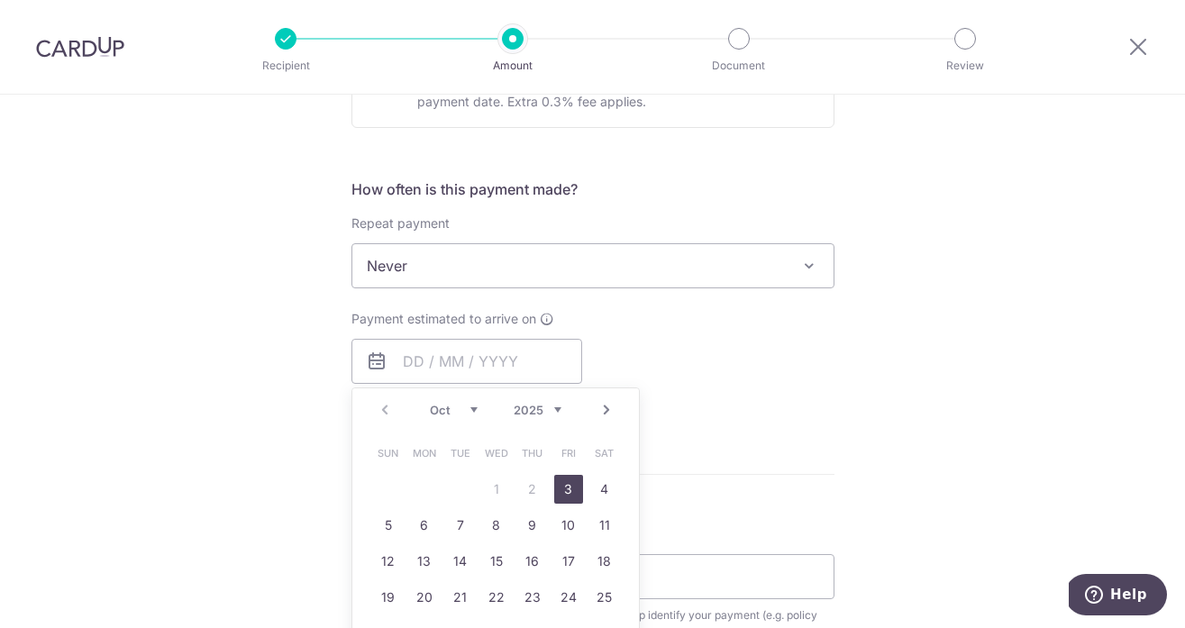
click at [571, 496] on link "3" at bounding box center [568, 489] width 29 height 29
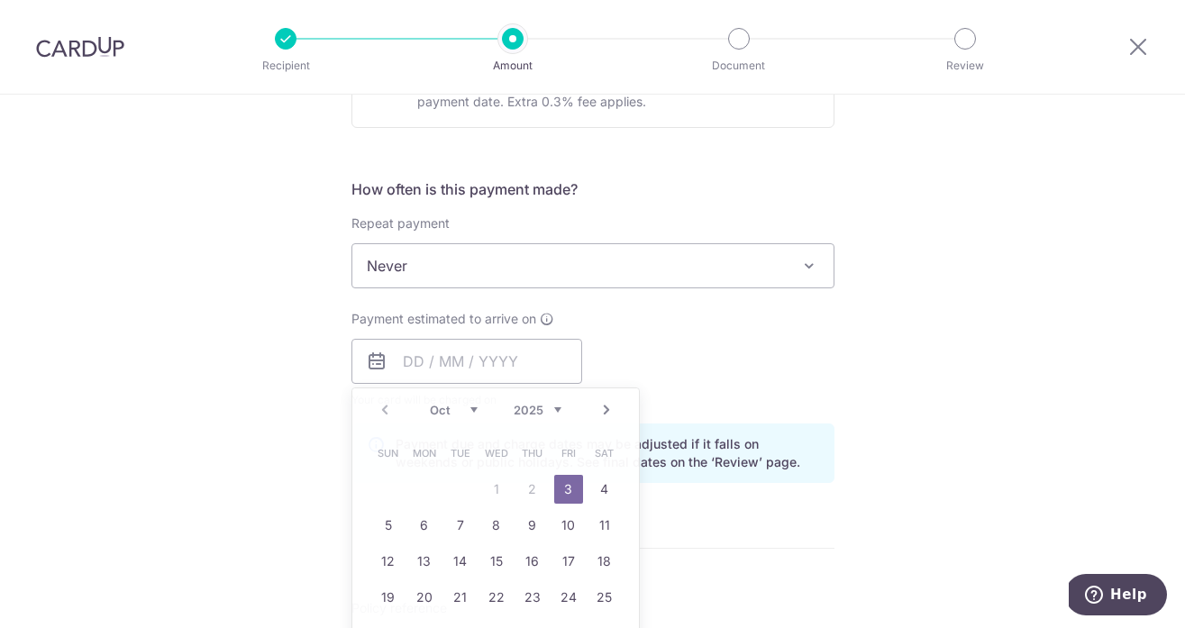
type input "03/10/2025"
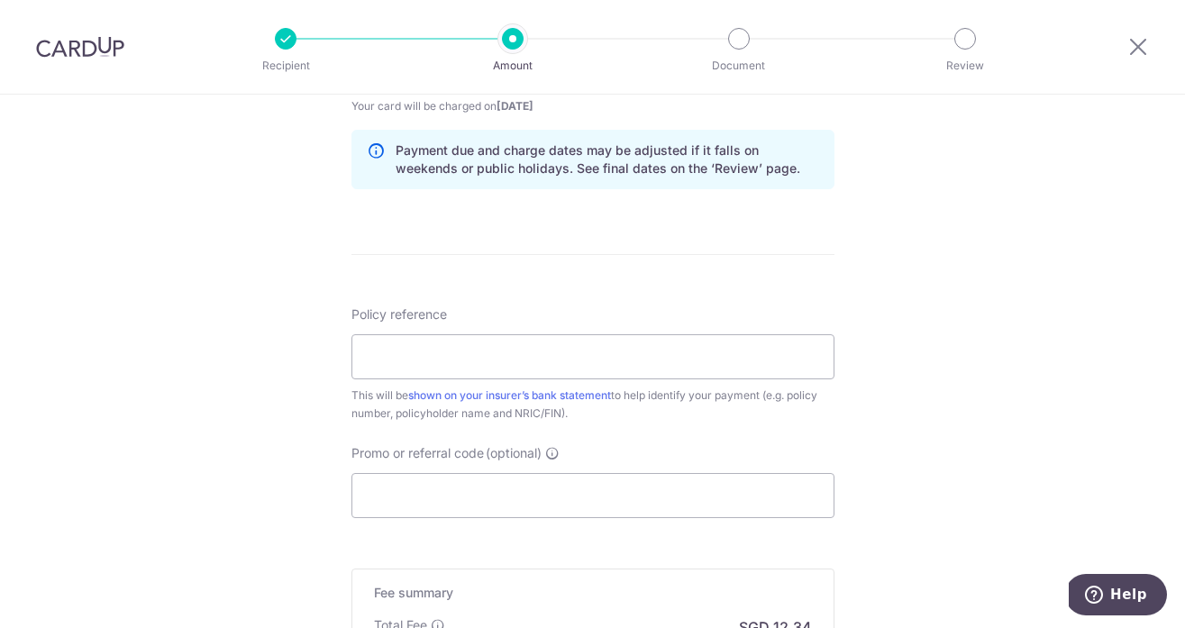
scroll to position [908, 0]
click at [687, 365] on input "Policy reference" at bounding box center [592, 355] width 483 height 45
type input "P563022473"
click at [981, 386] on div "Tell us more about your payment Enter payment amount SGD 474.70 474.70 Select C…" at bounding box center [592, 38] width 1185 height 1704
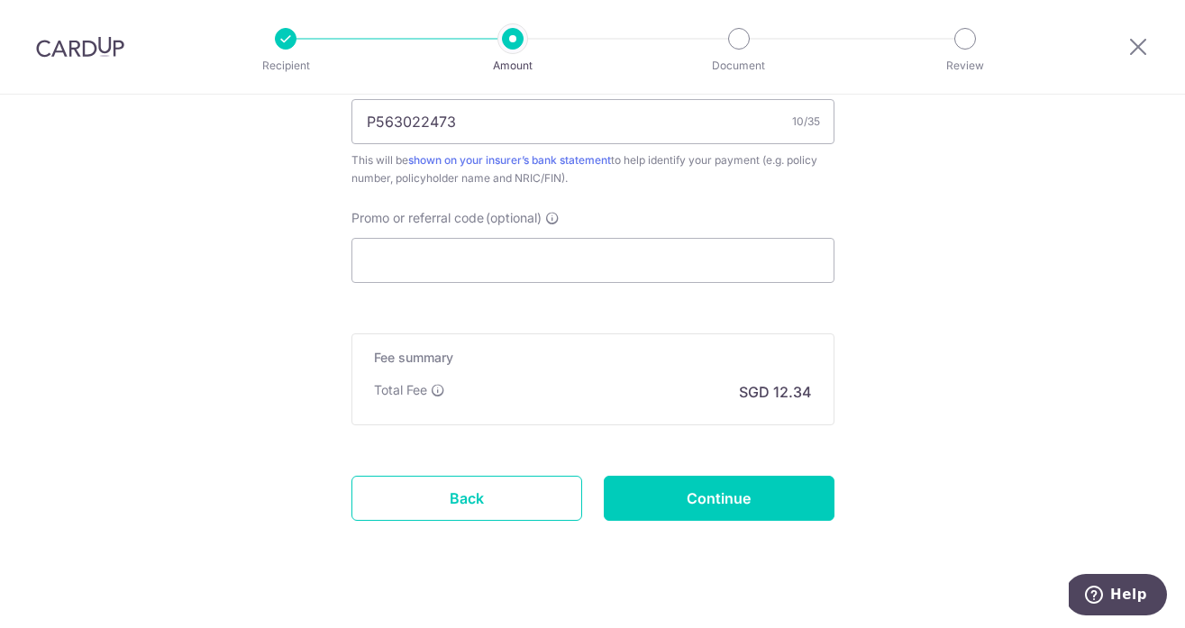
scroll to position [1144, 0]
click at [752, 278] on input "Promo or referral code (optional)" at bounding box center [592, 259] width 483 height 45
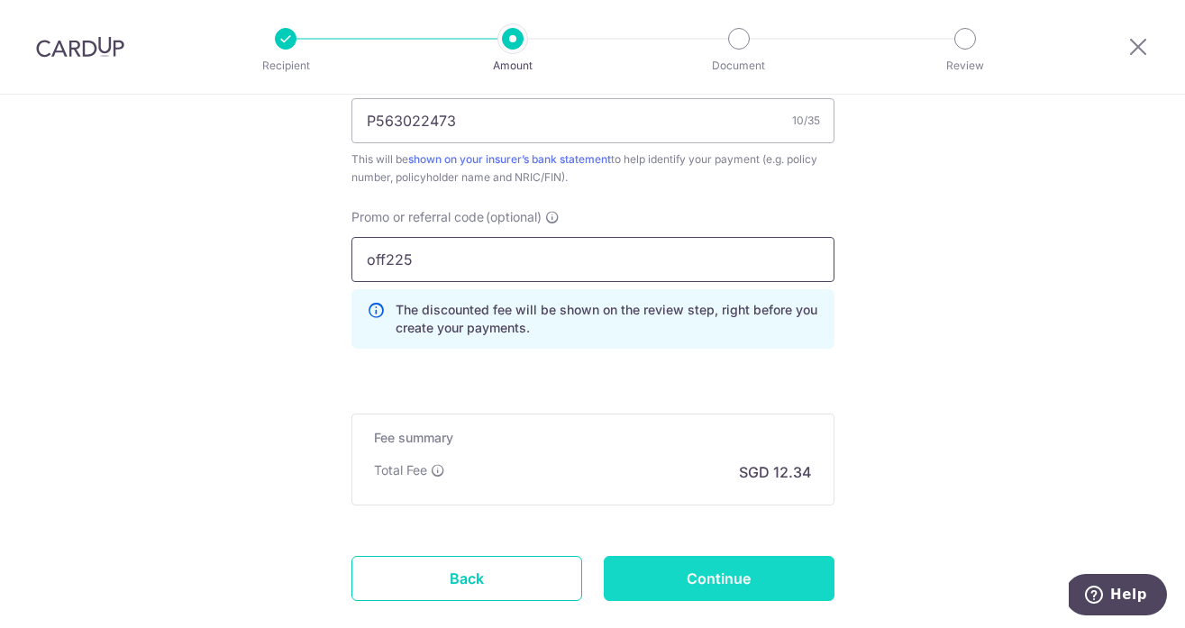
type input "off225"
click at [707, 592] on input "Continue" at bounding box center [719, 578] width 231 height 45
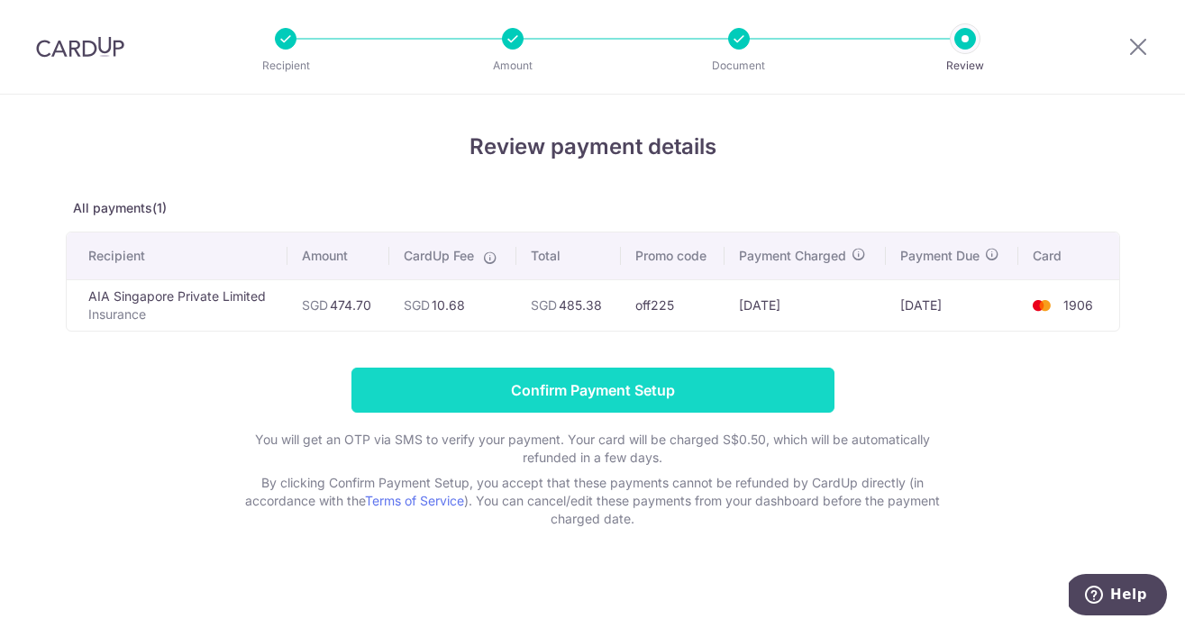
click at [632, 410] on input "Confirm Payment Setup" at bounding box center [592, 390] width 483 height 45
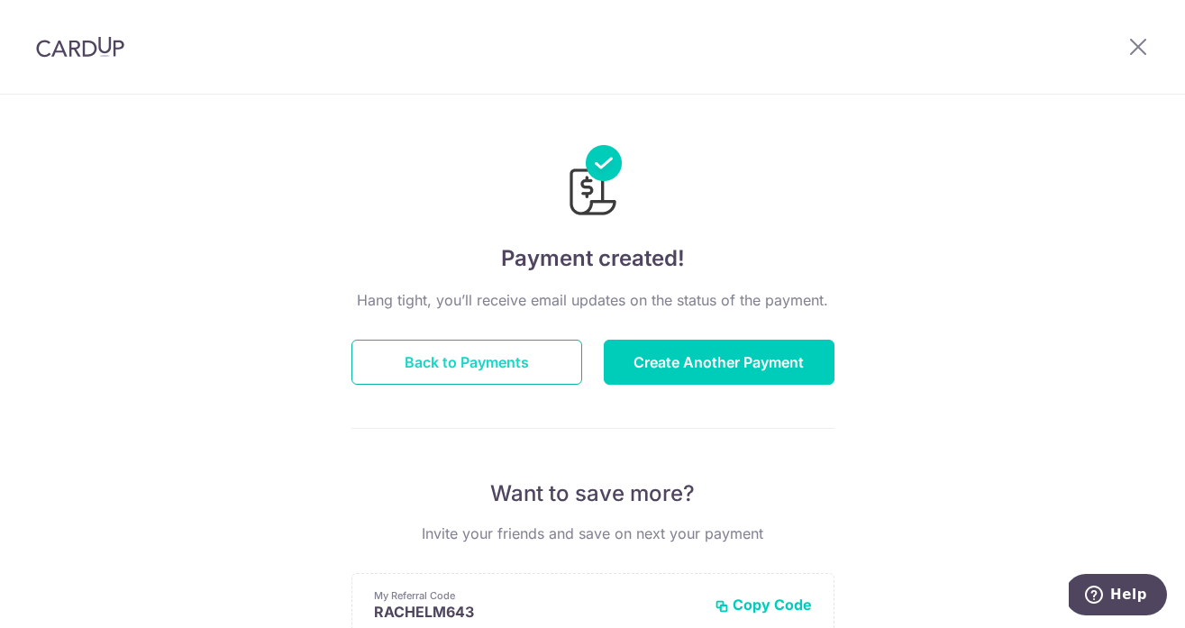
click at [516, 360] on button "Back to Payments" at bounding box center [466, 362] width 231 height 45
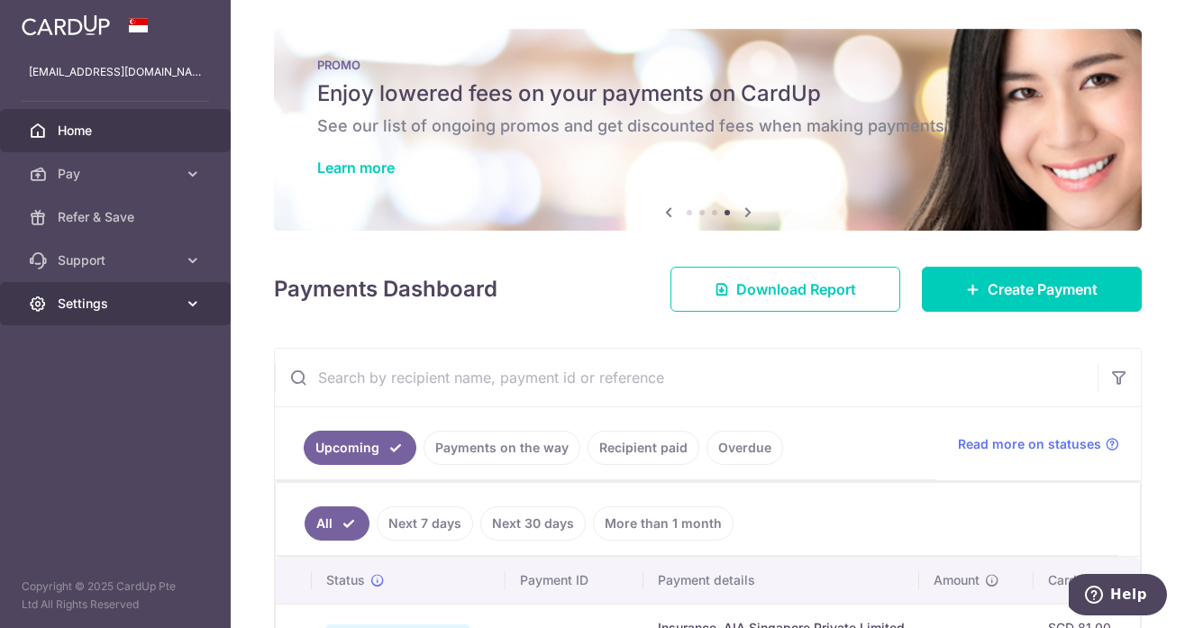
click at [88, 311] on span "Settings" at bounding box center [117, 304] width 119 height 18
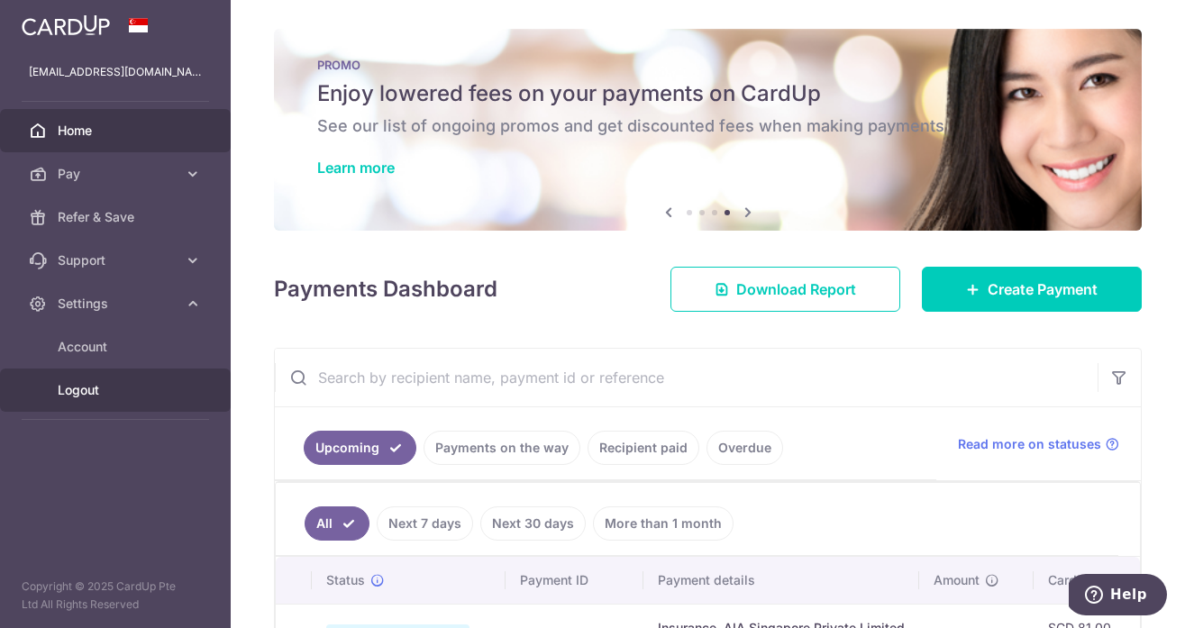
click at [96, 385] on span "Logout" at bounding box center [117, 390] width 119 height 18
